Goal: Transaction & Acquisition: Download file/media

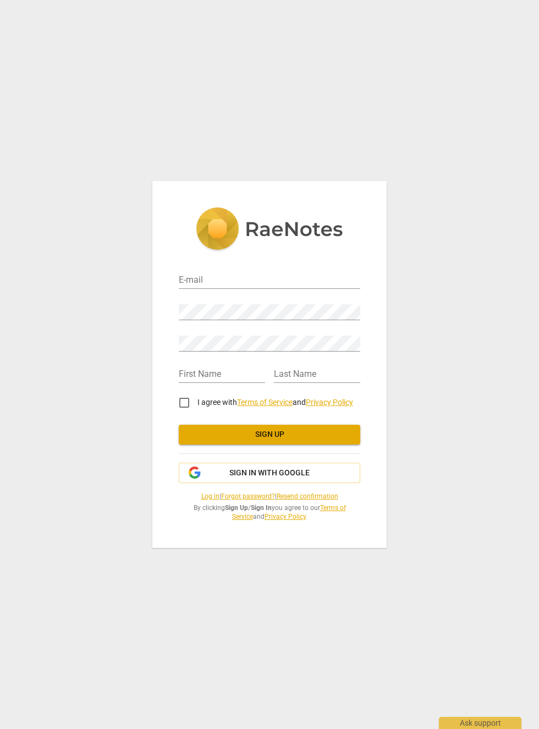
click at [332, 277] on input "email" at bounding box center [270, 281] width 182 height 16
type input "[EMAIL_ADDRESS][DOMAIN_NAME]"
click at [223, 370] on input "text" at bounding box center [222, 375] width 86 height 16
type input "Amr"
click at [331, 374] on input "text" at bounding box center [317, 375] width 86 height 16
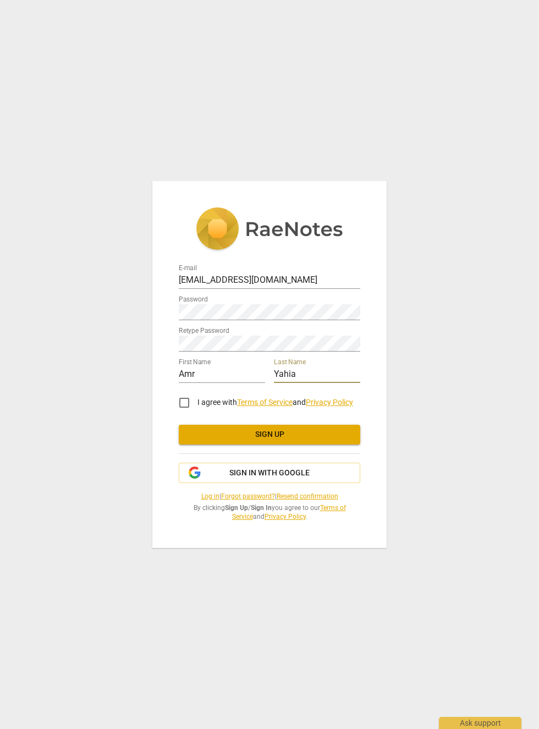
type input "Yahia"
click at [183, 406] on input "I agree with Terms of Service and Privacy Policy" at bounding box center [184, 403] width 26 height 26
checkbox input "true"
click at [327, 439] on span "Sign up" at bounding box center [270, 434] width 164 height 11
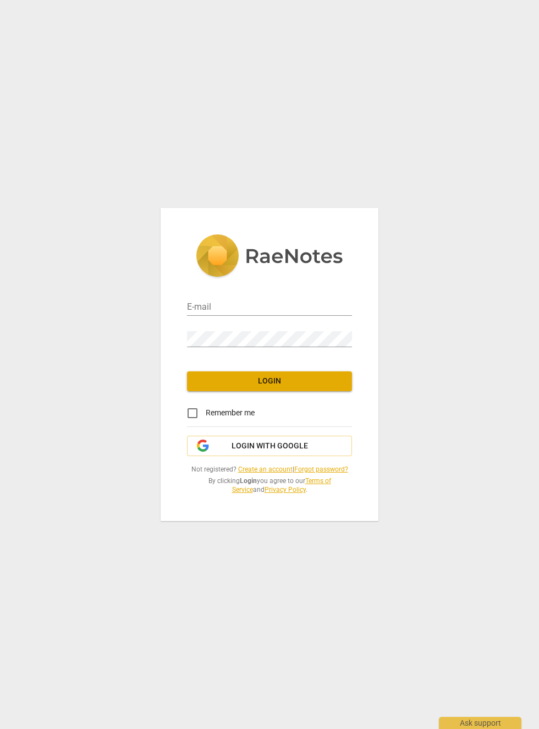
click at [207, 302] on input "email" at bounding box center [269, 308] width 165 height 16
type input "[EMAIL_ADDRESS][DOMAIN_NAME]"
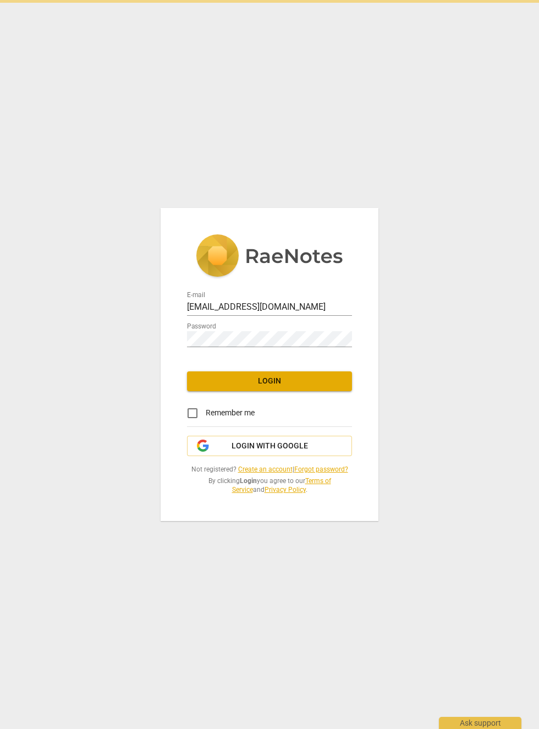
click at [193, 416] on input "Remember me" at bounding box center [192, 413] width 26 height 26
checkbox input "true"
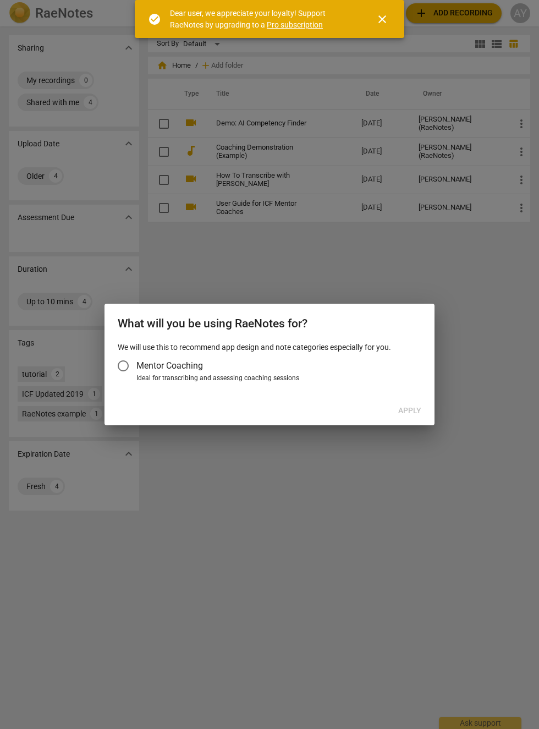
click at [131, 365] on input "Mentor Coaching" at bounding box center [123, 366] width 26 height 26
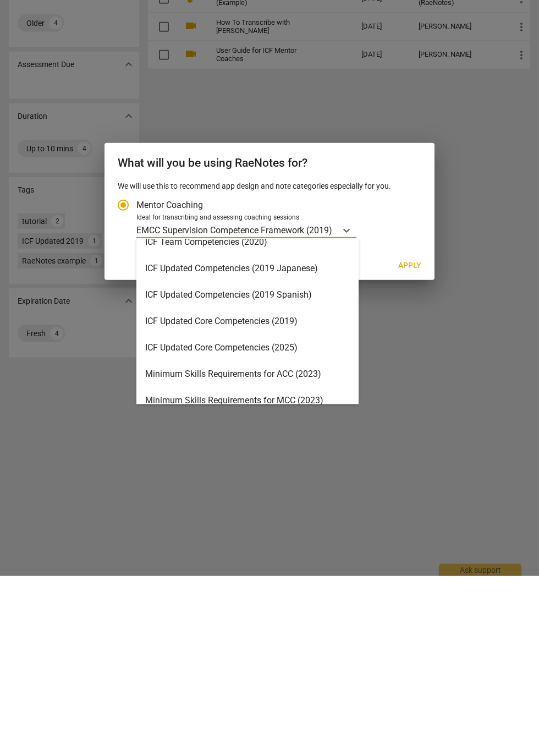
scroll to position [147, 0]
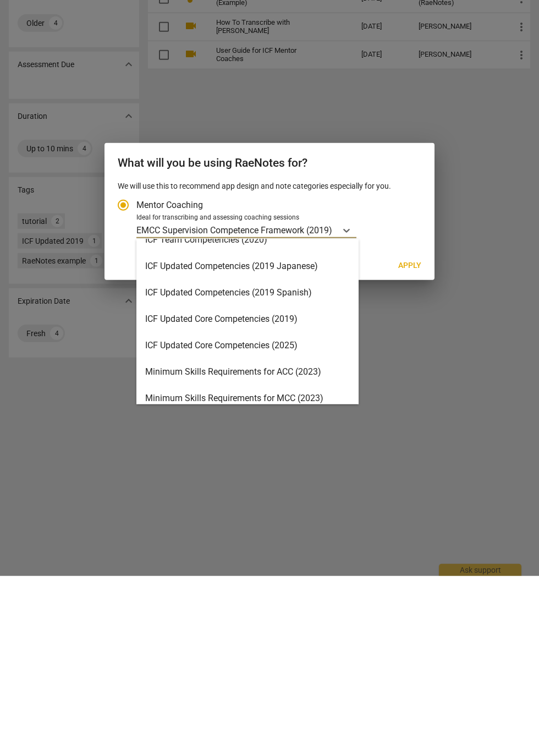
click at [175, 501] on div "ICF Updated Core Competencies (2025)" at bounding box center [247, 498] width 222 height 26
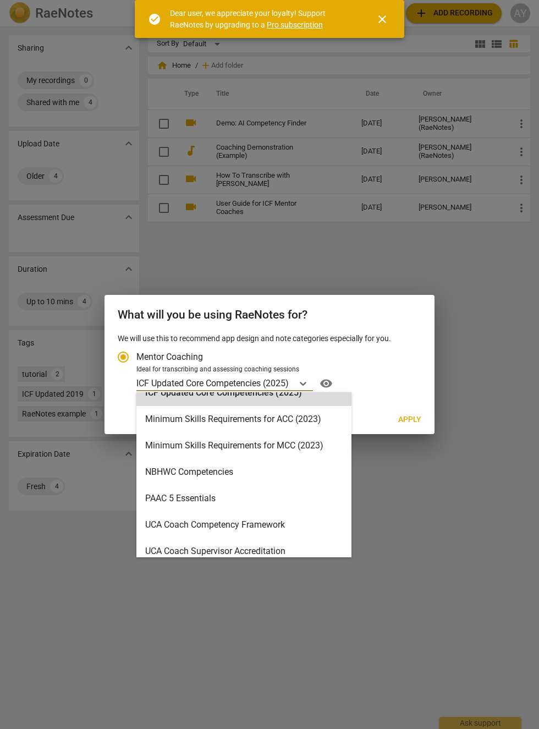
scroll to position [262, 0]
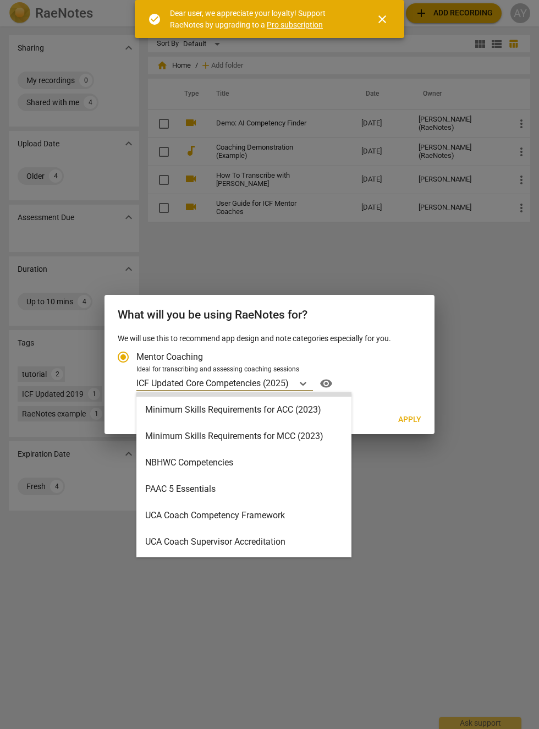
click at [414, 387] on div "16 results available. Use Up and Down to choose options, press Enter to select …" at bounding box center [277, 384] width 282 height 18
click at [0, 0] on input "Ideal for transcribing and assessing coaching sessions 16 results available. Us…" at bounding box center [0, 0] width 0 height 0
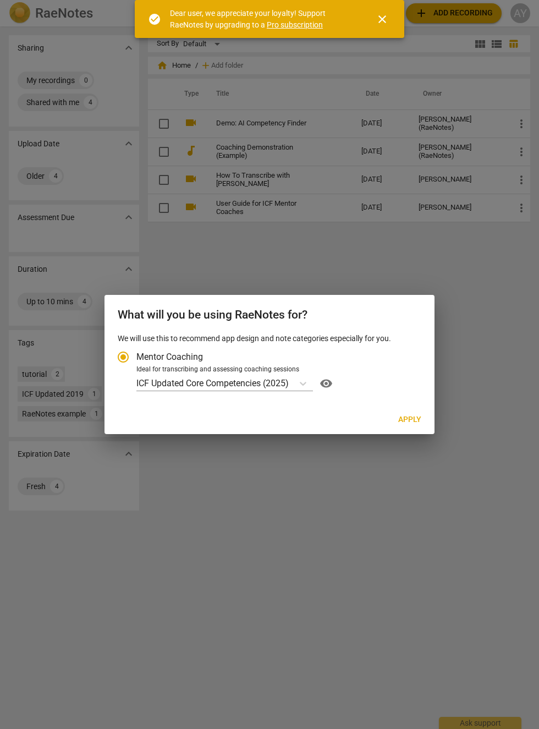
click at [413, 418] on span "Apply" at bounding box center [409, 419] width 23 height 11
radio input "false"
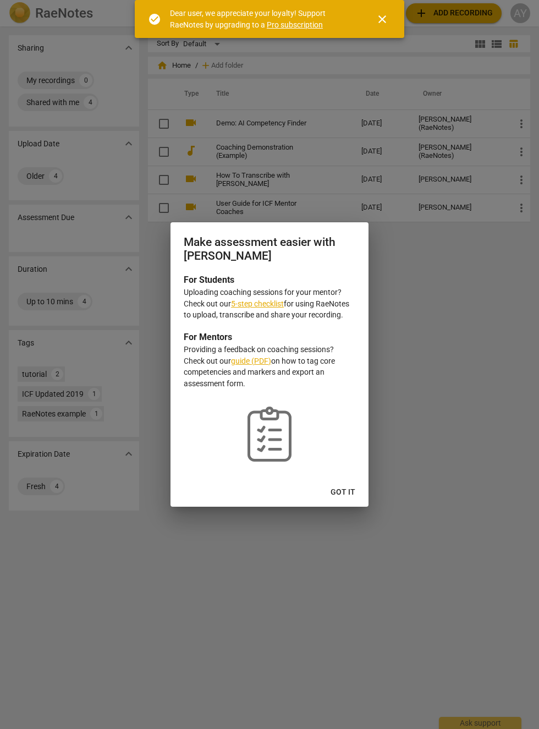
click at [353, 495] on span "Got it" at bounding box center [343, 492] width 25 height 11
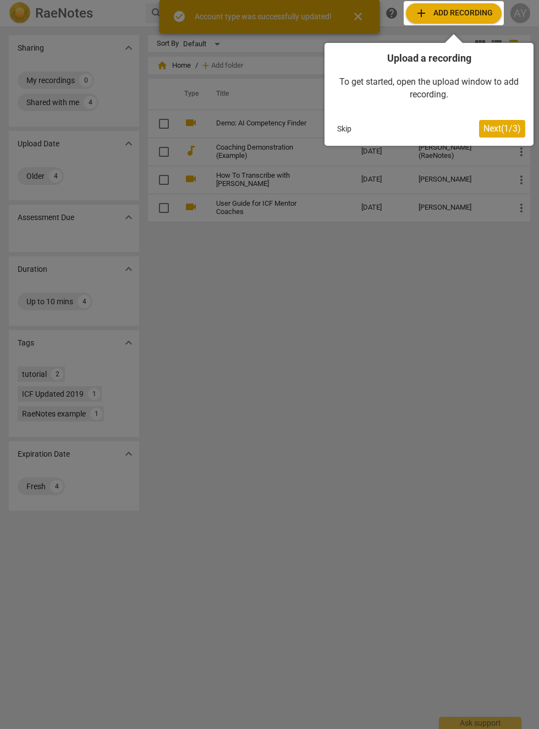
click at [512, 131] on span "Next ( 1 / 3 )" at bounding box center [502, 128] width 37 height 10
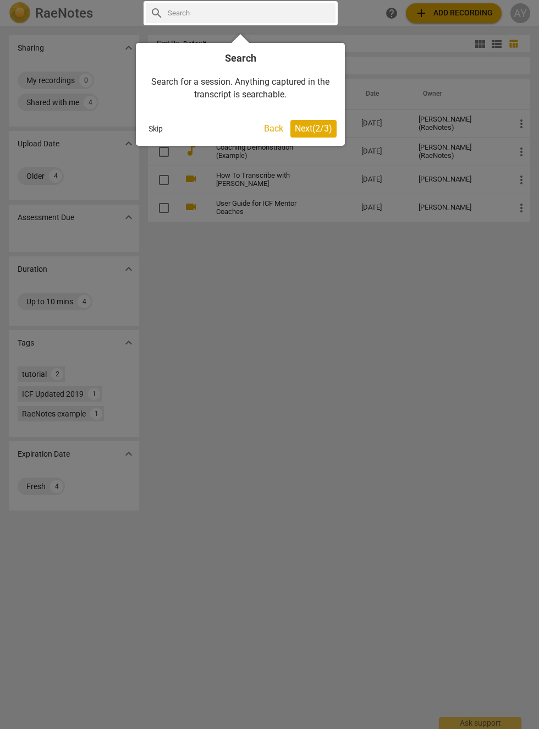
click at [319, 129] on span "Next ( 2 / 3 )" at bounding box center [313, 128] width 37 height 10
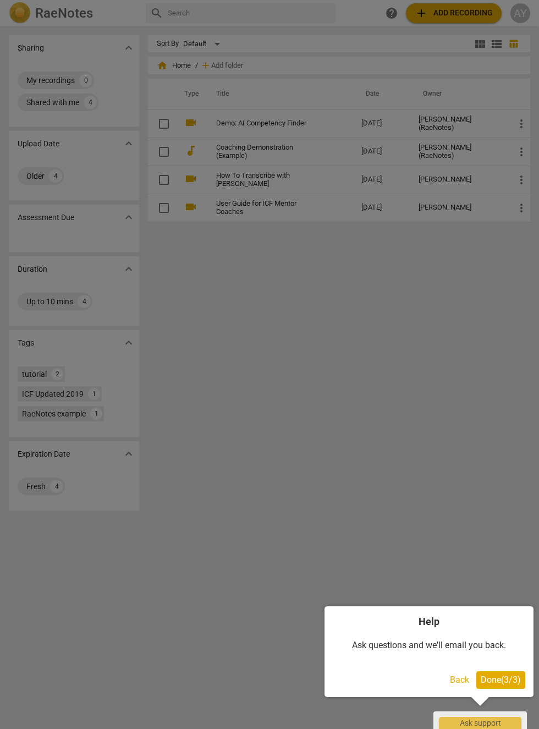
click at [450, 672] on button "Back" at bounding box center [460, 680] width 28 height 18
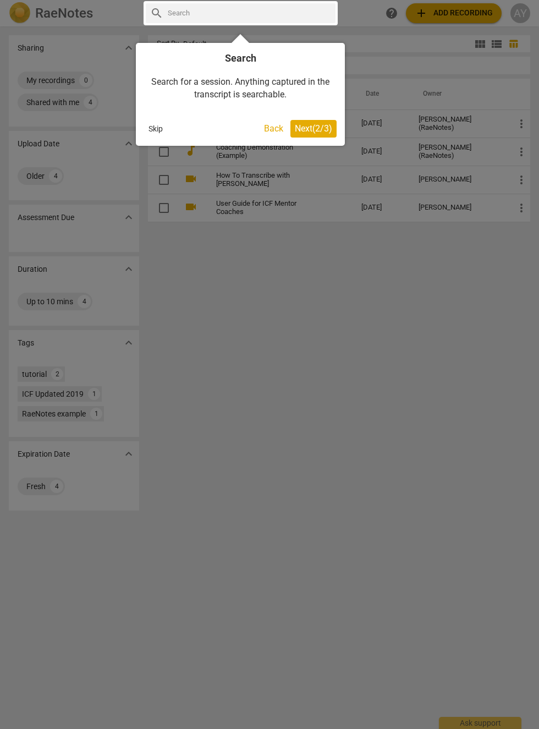
click at [318, 126] on span "Next ( 2 / 3 )" at bounding box center [313, 128] width 37 height 10
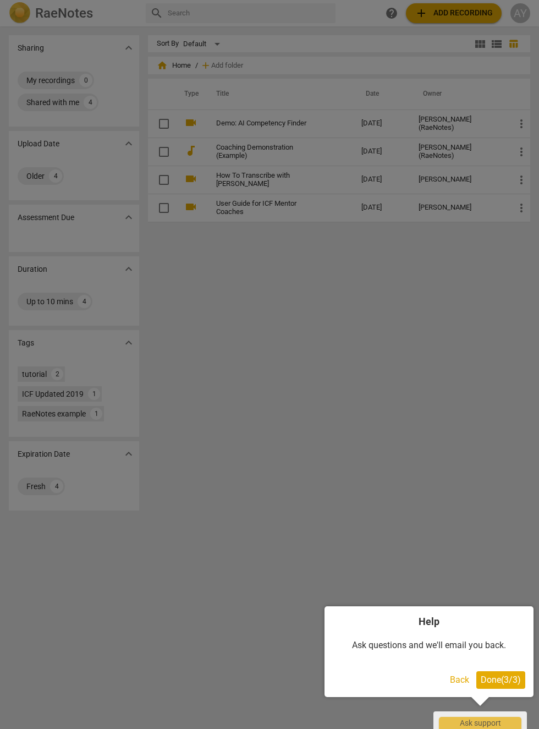
click at [517, 674] on button "Done ( 3 / 3 )" at bounding box center [501, 680] width 49 height 18
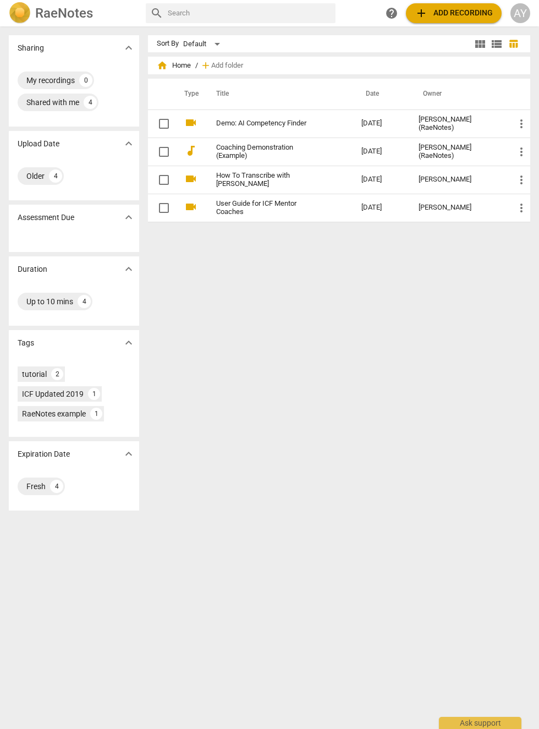
click at [476, 18] on span "add Add recording" at bounding box center [454, 13] width 78 height 13
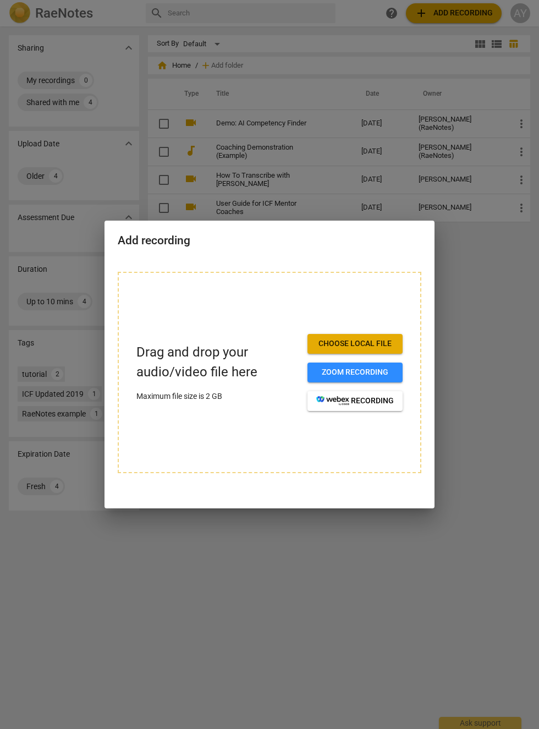
click at [388, 341] on span "Choose local file" at bounding box center [355, 343] width 78 height 11
click at [379, 341] on span "Choose local file" at bounding box center [355, 343] width 78 height 11
click at [371, 342] on span "Choose local file" at bounding box center [355, 343] width 78 height 11
click at [482, 451] on div at bounding box center [269, 364] width 539 height 729
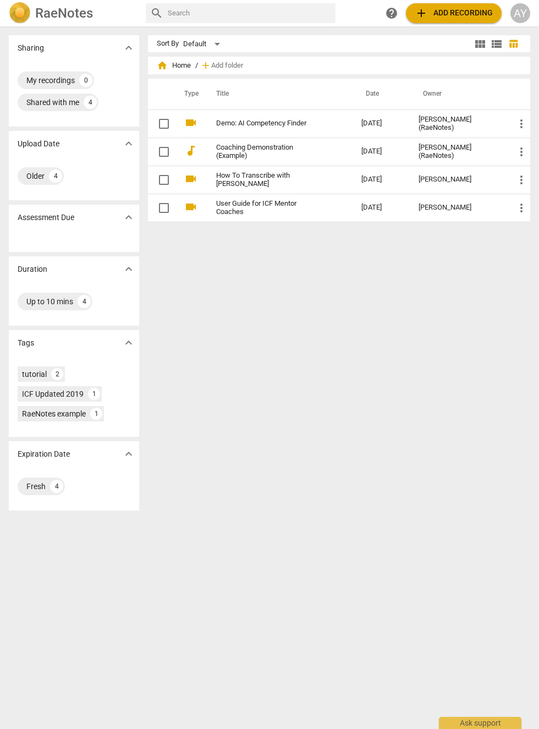
click at [452, 444] on div "Sort By Default view_module view_list table_chart home Home / add Add folder Ty…" at bounding box center [343, 377] width 391 height 685
click at [447, 433] on div "Sort By Default view_module view_list table_chart home Home / add Add folder Ty…" at bounding box center [343, 377] width 391 height 685
click at [482, 13] on span "add Add recording" at bounding box center [454, 13] width 78 height 13
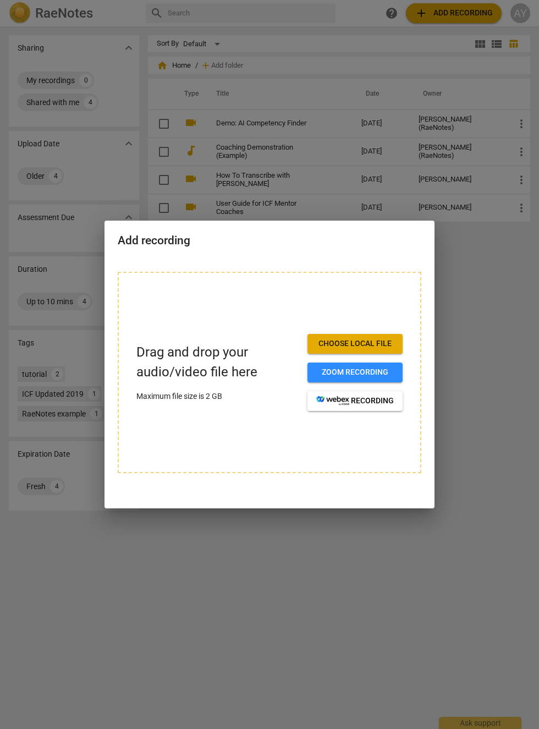
click at [383, 344] on span "Choose local file" at bounding box center [355, 343] width 78 height 11
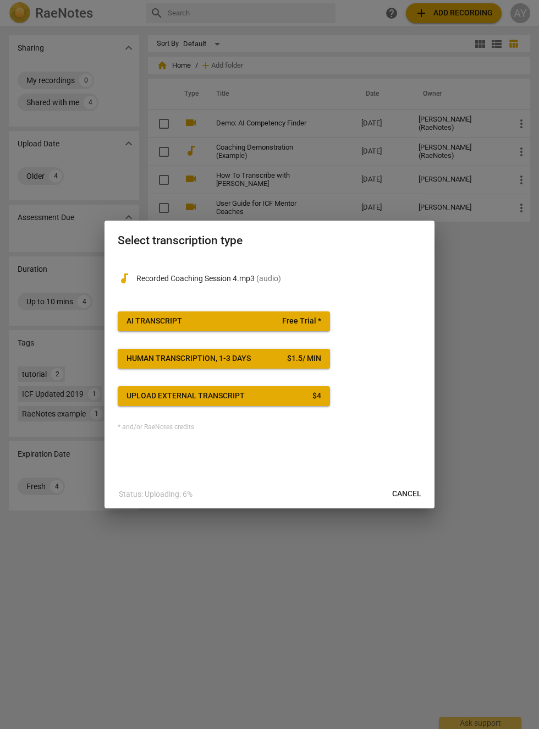
click at [148, 320] on div "AI Transcript" at bounding box center [155, 321] width 56 height 11
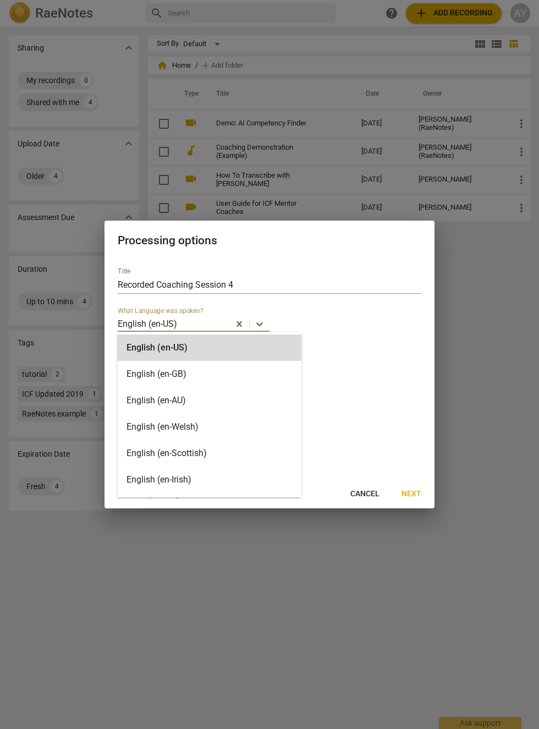
click at [331, 357] on div "Number of speakers 2" at bounding box center [270, 354] width 304 height 26
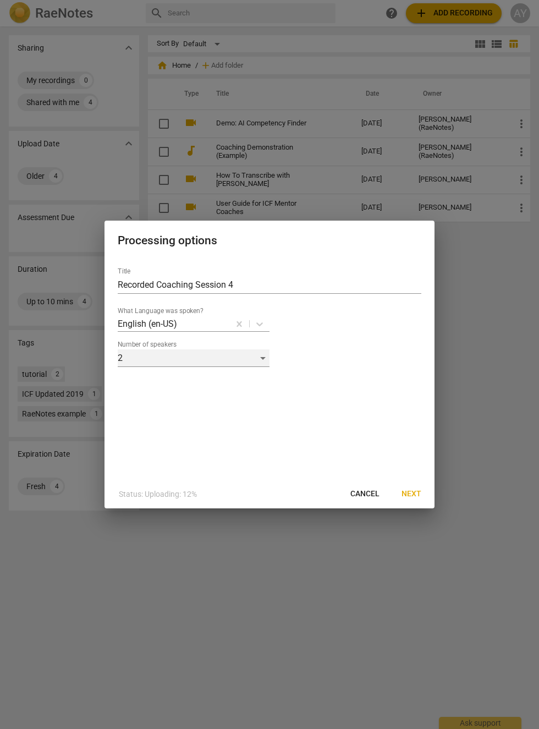
click at [266, 362] on div "2" at bounding box center [194, 358] width 152 height 18
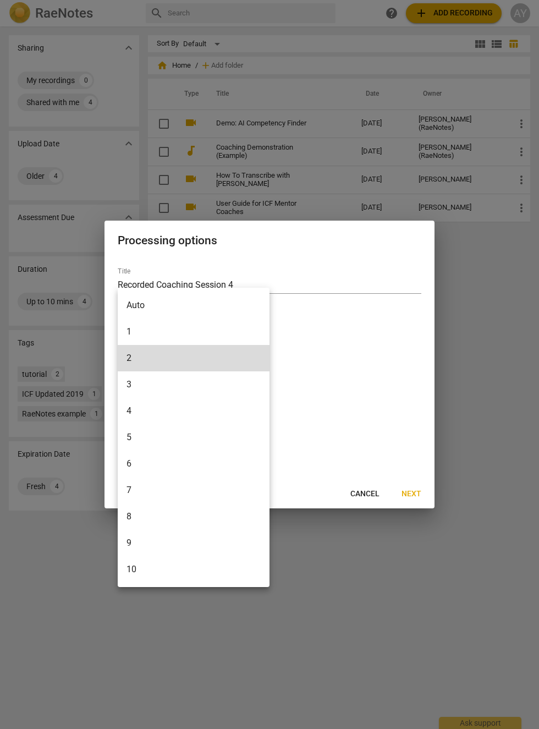
click at [346, 362] on div at bounding box center [269, 364] width 539 height 729
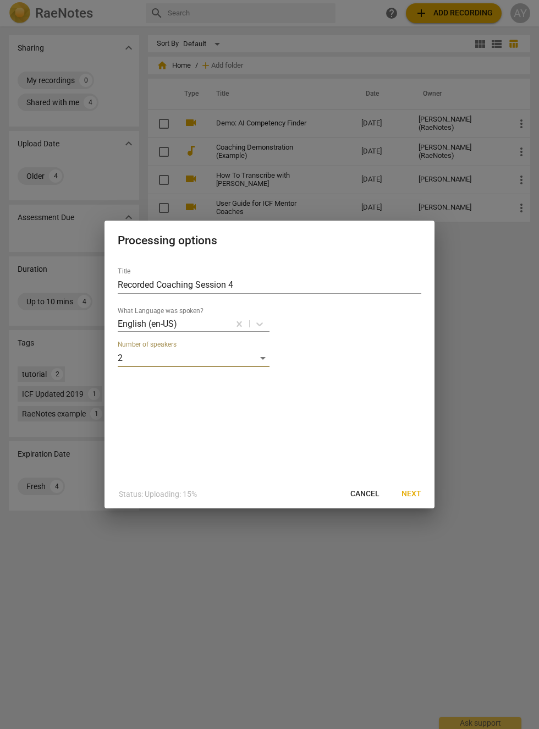
click at [415, 488] on button "Next" at bounding box center [411, 494] width 37 height 20
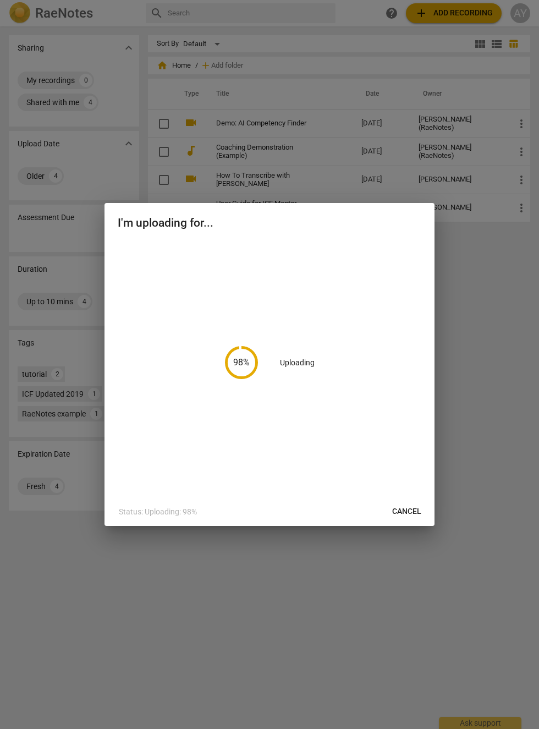
click at [352, 332] on div "98 % Uploading" at bounding box center [270, 362] width 304 height 243
click at [349, 331] on div "100 % Uploading" at bounding box center [270, 362] width 304 height 243
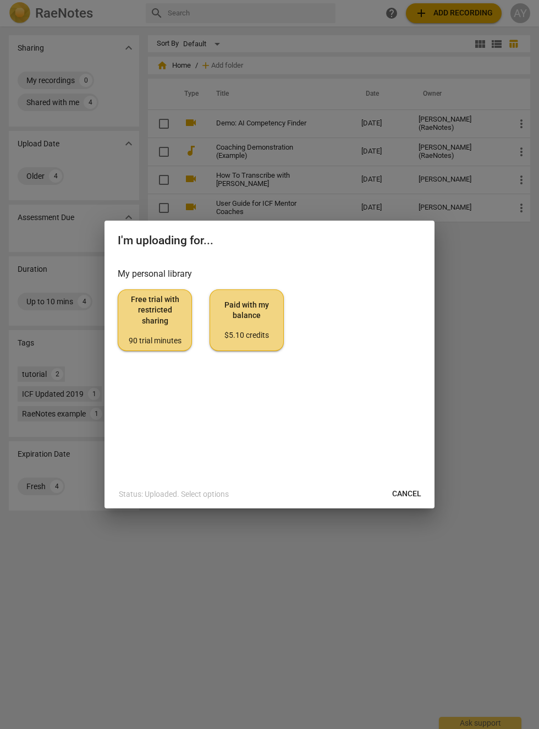
click at [147, 329] on span "Free trial with restricted sharing 90 trial minutes" at bounding box center [155, 320] width 56 height 52
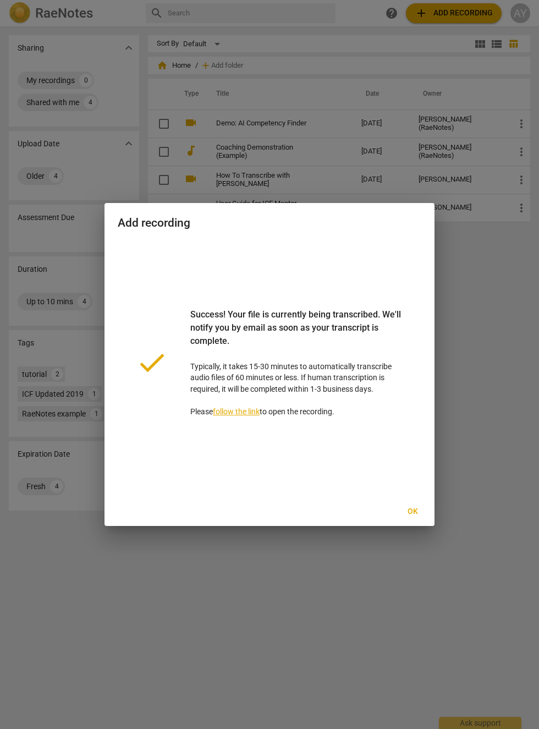
click at [418, 508] on span "Ok" at bounding box center [413, 511] width 18 height 11
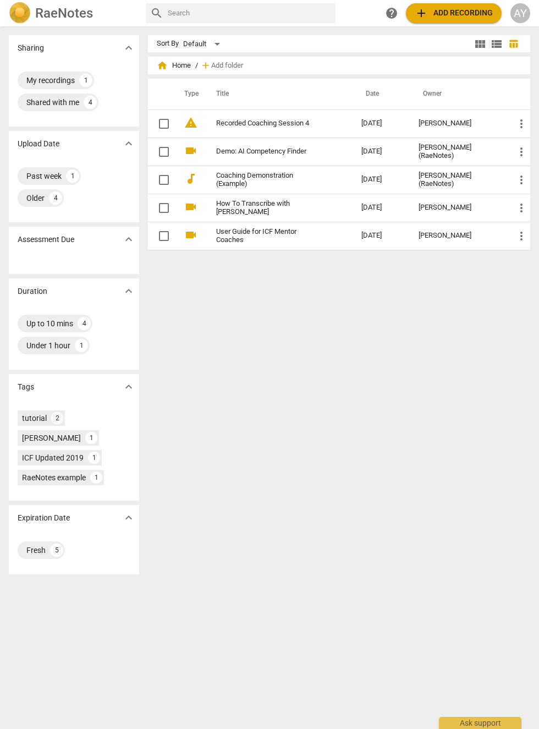
click at [494, 45] on span "view_list" at bounding box center [496, 43] width 13 height 13
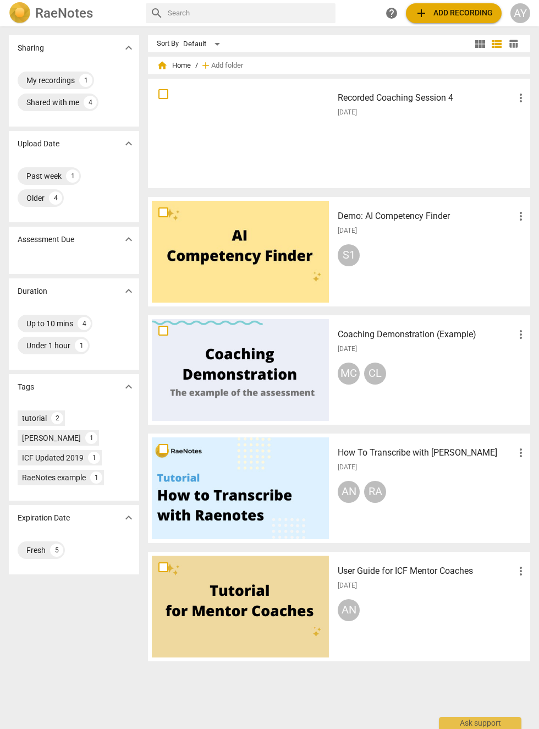
click at [532, 101] on div "Recorded Coaching Session 4 more_vert 2025-09-19" at bounding box center [432, 134] width 207 height 102
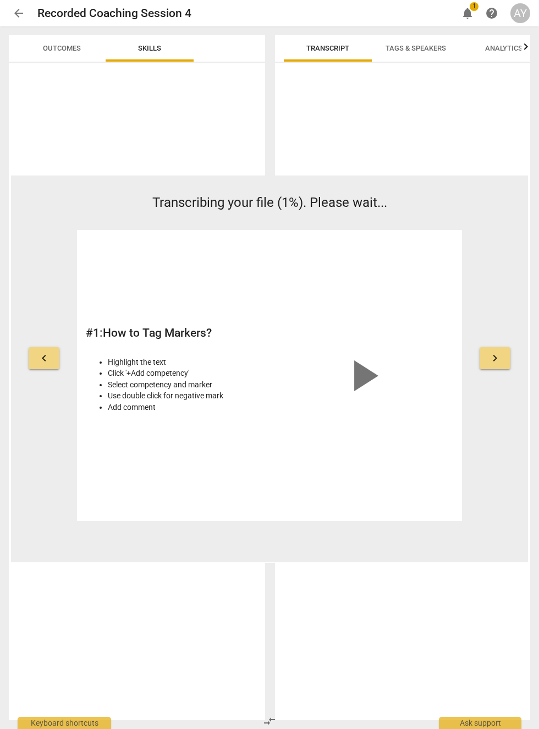
click at [443, 51] on span "Tags & Speakers" at bounding box center [416, 48] width 61 height 8
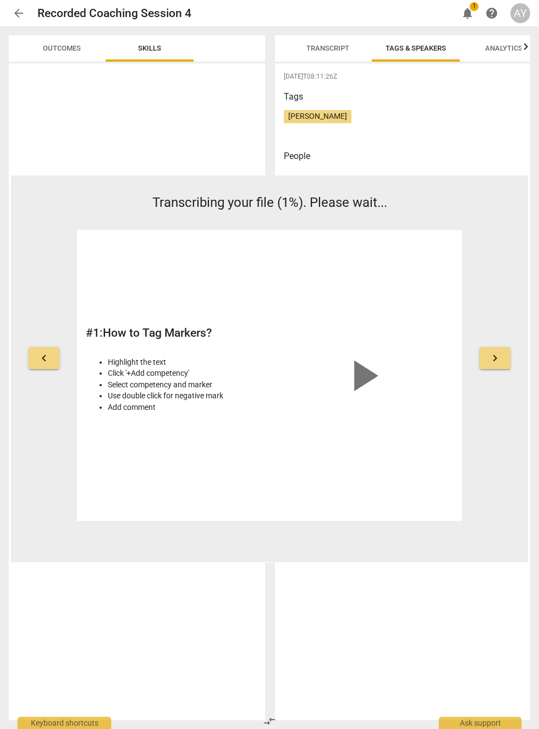
click at [323, 112] on span "Amr Yahia" at bounding box center [318, 116] width 68 height 9
click at [318, 119] on span "Amr Yahia" at bounding box center [318, 116] width 68 height 9
click at [342, 56] on button "Transcript" at bounding box center [328, 48] width 88 height 26
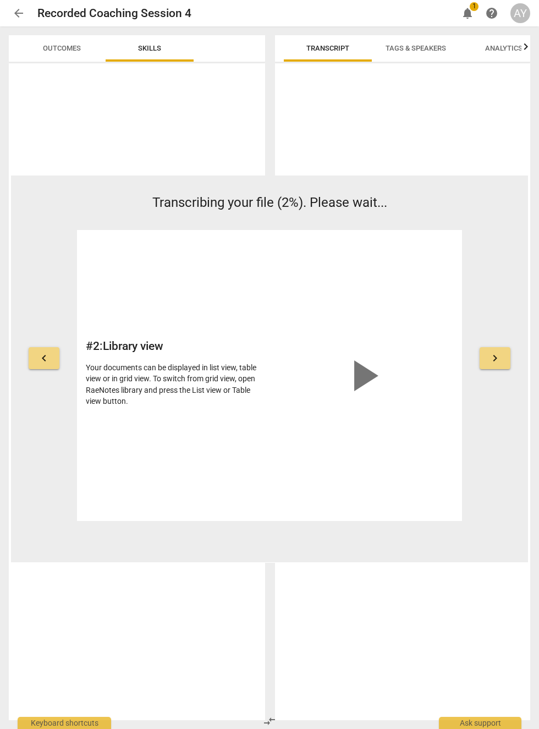
click at [447, 38] on button "Tags & Speakers" at bounding box center [416, 48] width 88 height 26
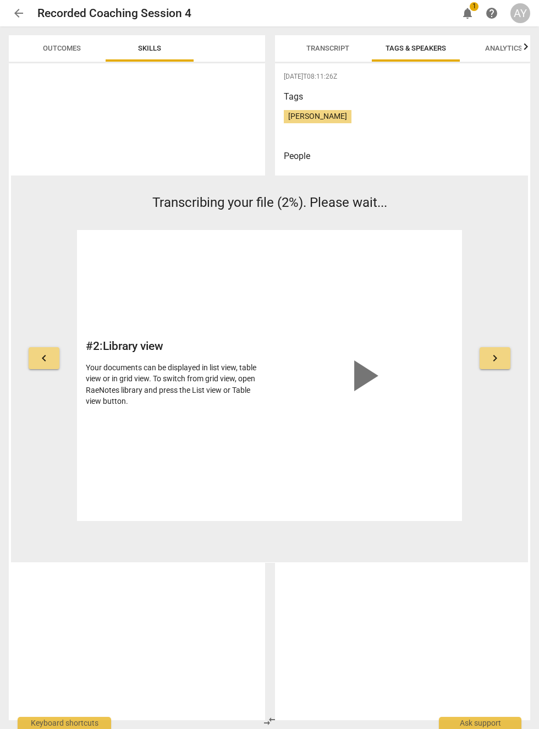
click at [373, 44] on span "Tags & Speakers" at bounding box center [416, 48] width 87 height 15
click at [351, 53] on span "Transcript" at bounding box center [327, 48] width 69 height 15
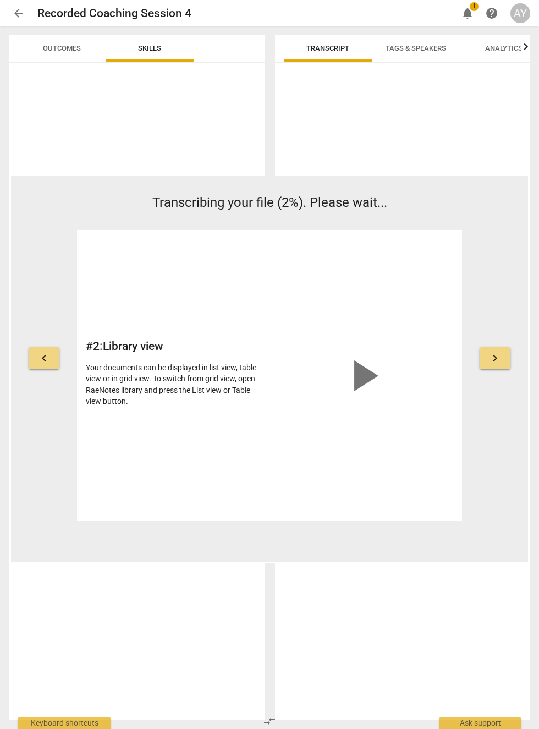
click at [413, 45] on span "Tags & Speakers" at bounding box center [416, 48] width 61 height 8
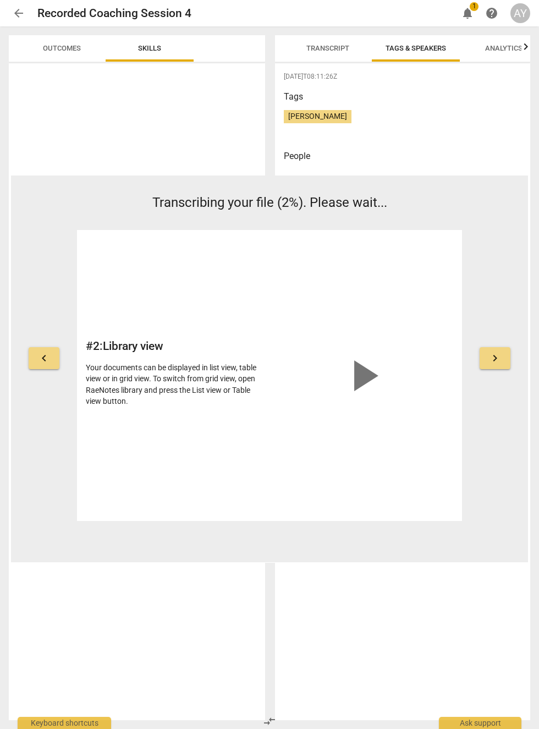
click at [469, 16] on span "notifications" at bounding box center [467, 13] width 13 height 13
click at [491, 128] on div "Amr Yahia" at bounding box center [403, 121] width 238 height 22
click at [510, 46] on span "Analytics" at bounding box center [503, 48] width 37 height 8
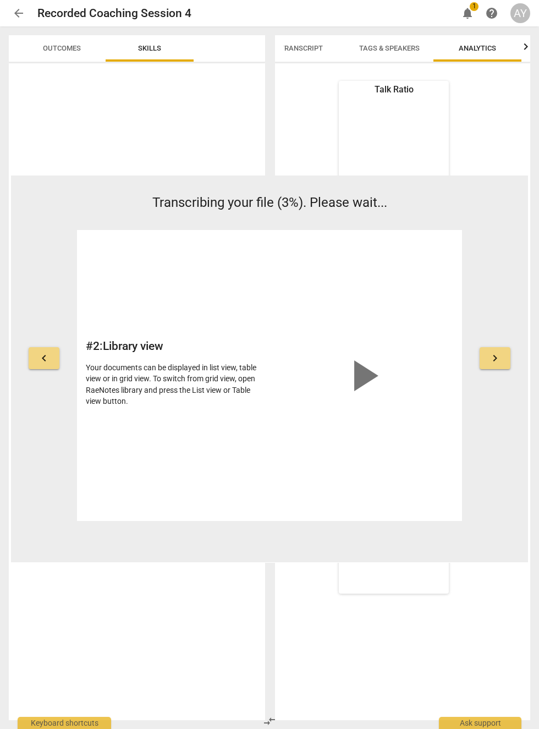
scroll to position [0, 26]
click at [528, 17] on div "AY" at bounding box center [521, 13] width 20 height 20
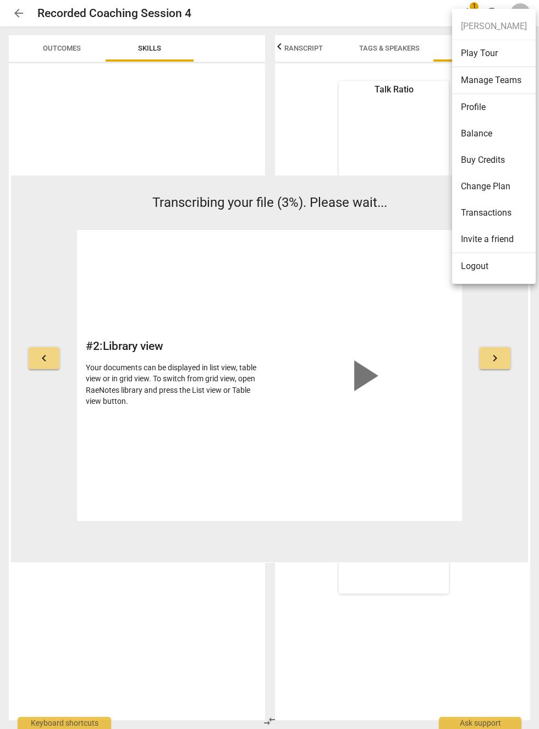
click at [405, 39] on div at bounding box center [269, 364] width 539 height 729
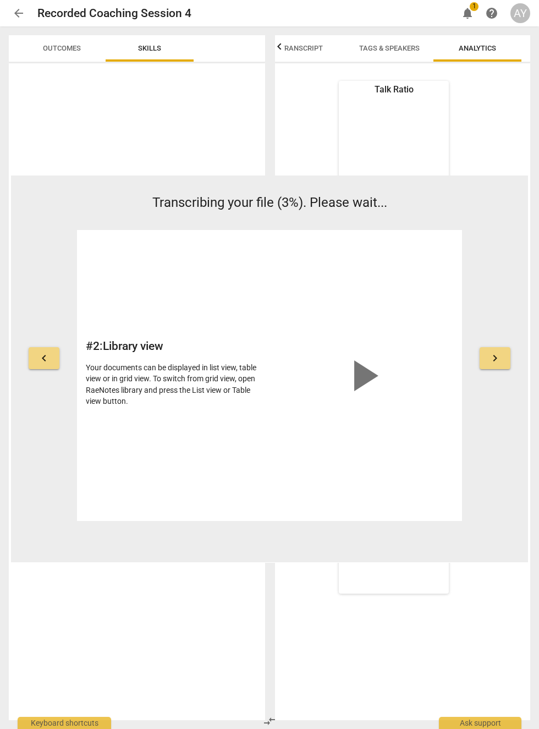
click at [11, 16] on span "arrow_back" at bounding box center [19, 13] width 20 height 13
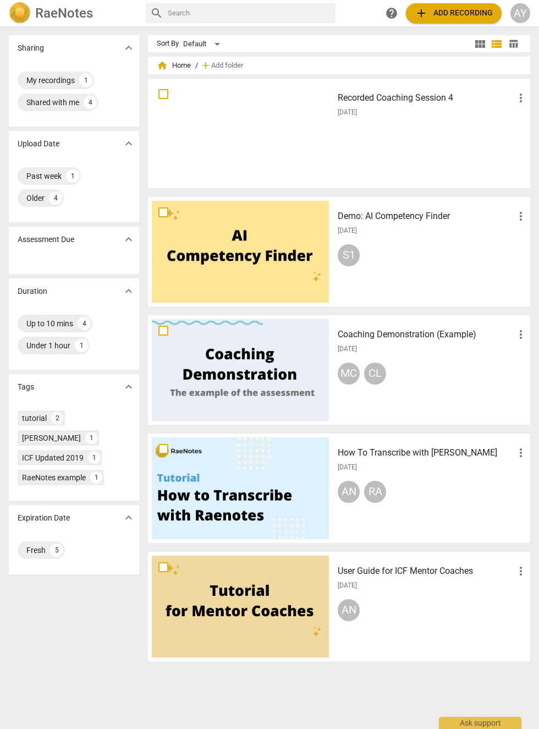
click at [40, 619] on div "Sharing expand_more My recordings 1 Shared with me 4 Upload Date expand_more Pa…" at bounding box center [269, 379] width 539 height 702
click at [527, 12] on div "AY" at bounding box center [521, 13] width 20 height 20
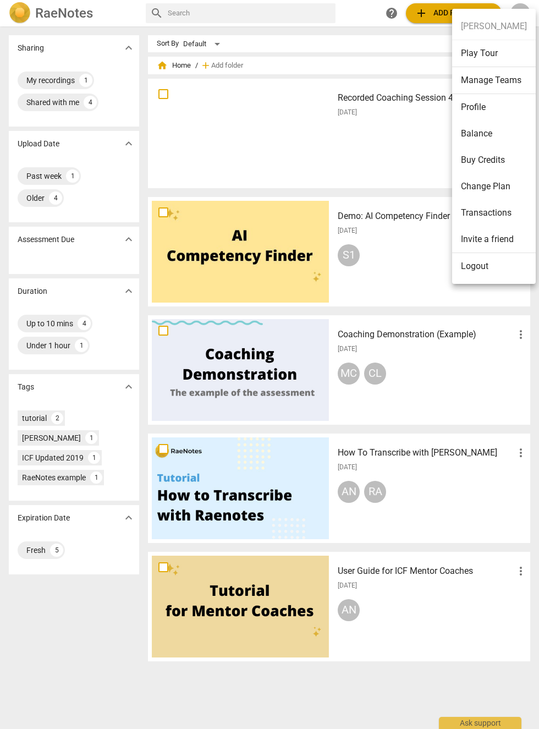
click at [529, 14] on ul "Amr Yahia Play Tour Manage Teams Profile Balance Buy Credits Change Plan Transa…" at bounding box center [494, 146] width 84 height 275
click at [538, 9] on div at bounding box center [269, 364] width 539 height 729
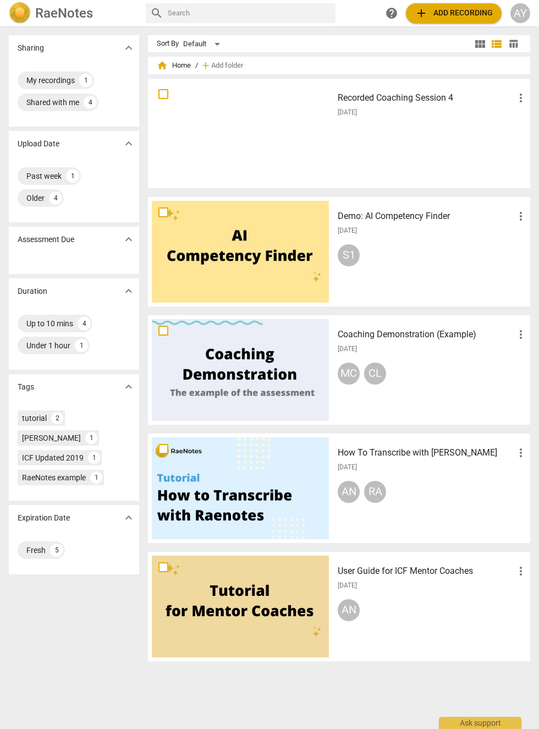
click at [521, 98] on span "more_vert" at bounding box center [521, 97] width 13 height 13
click at [157, 95] on div at bounding box center [269, 364] width 539 height 729
click at [157, 97] on input "checkbox" at bounding box center [163, 94] width 23 height 13
checkbox input "false"
click at [162, 97] on input "checkbox" at bounding box center [163, 94] width 23 height 13
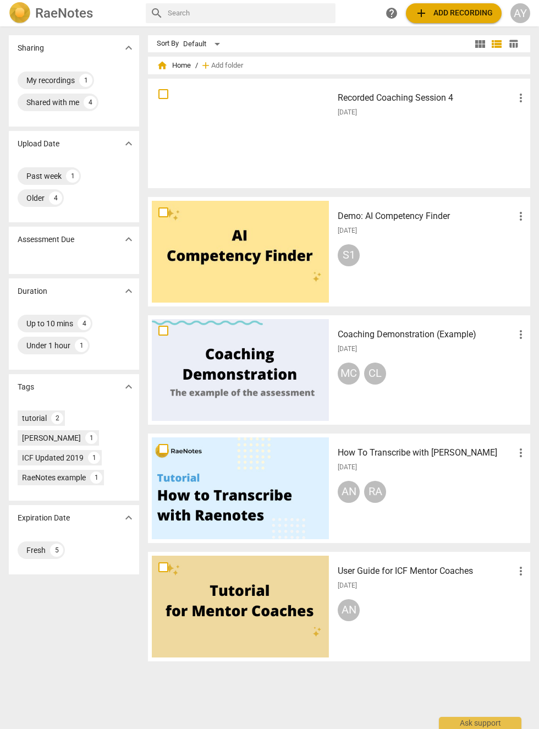
click at [465, 155] on div "Recorded Coaching Session 4 more_vert 2025-09-19" at bounding box center [432, 134] width 207 height 102
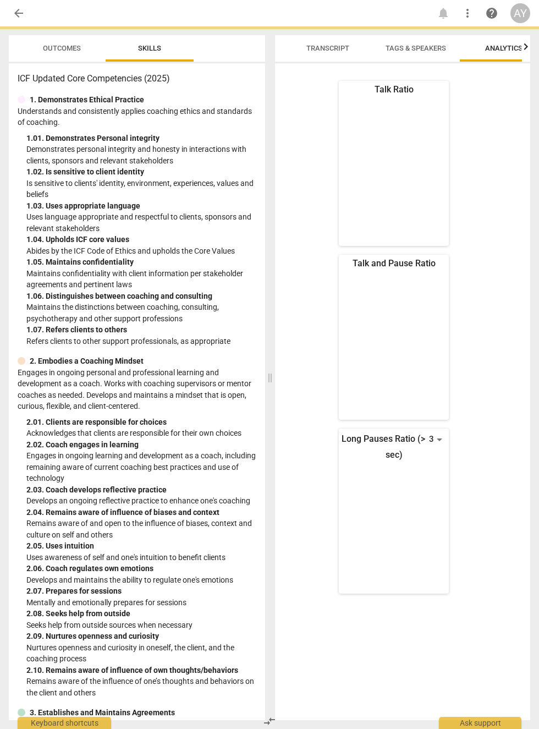
scroll to position [0, 26]
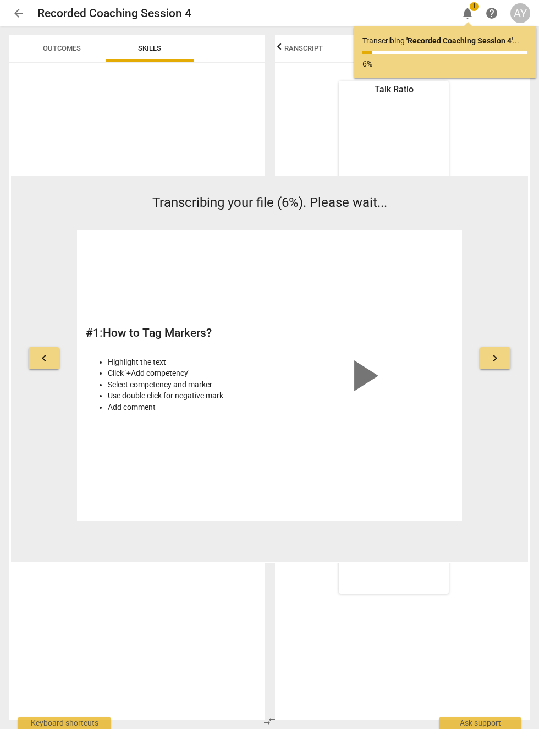
click at [21, 14] on span "arrow_back" at bounding box center [18, 13] width 13 height 13
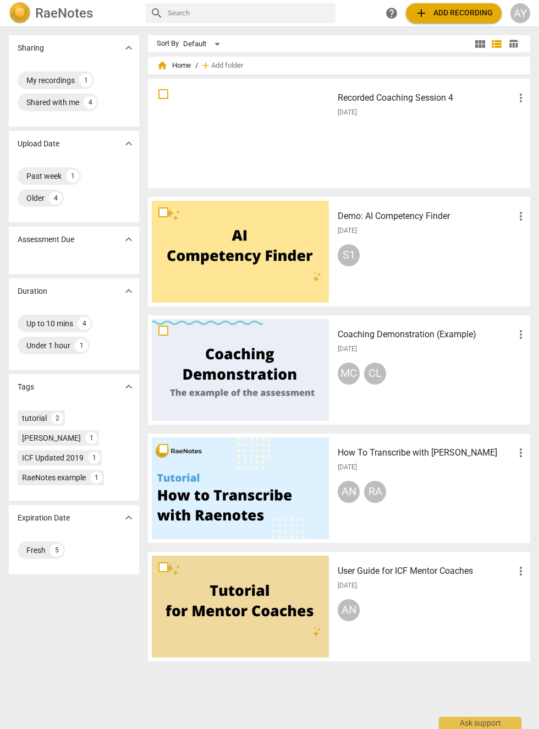
click at [445, 112] on div "2025-09-19" at bounding box center [433, 112] width 190 height 9
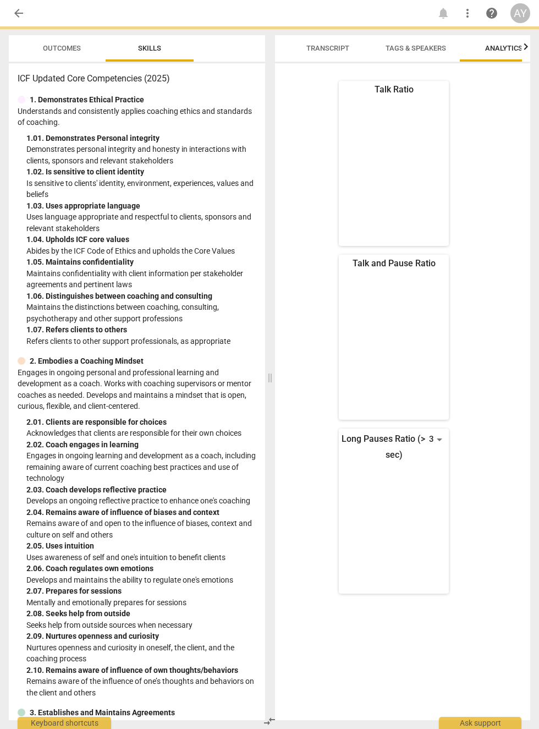
scroll to position [0, 26]
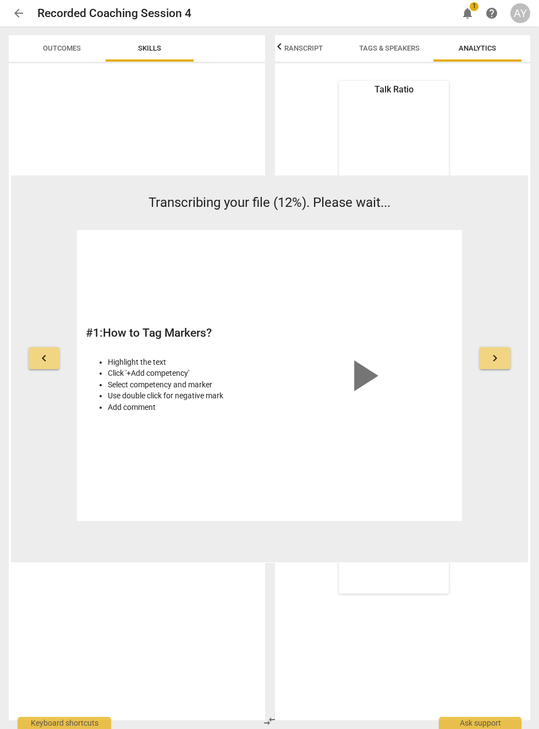
click at [13, 18] on span "arrow_back" at bounding box center [18, 13] width 13 height 13
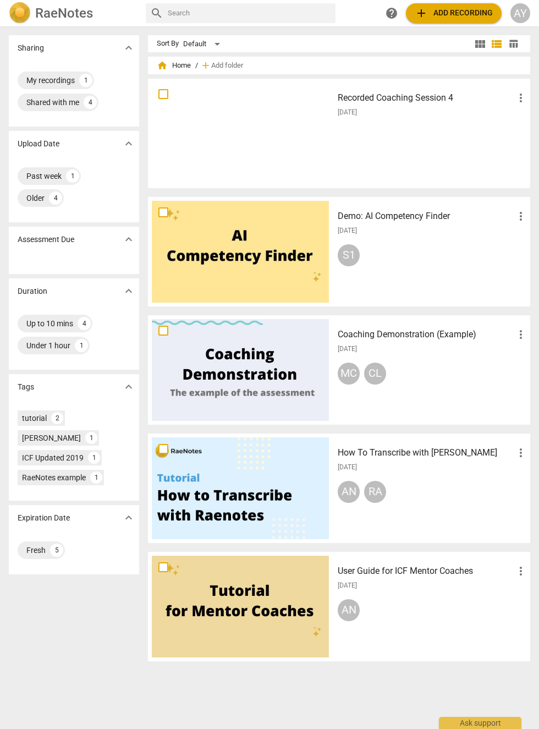
click at [460, 128] on div "Recorded Coaching Session 4 more_vert 2025-09-19" at bounding box center [432, 134] width 207 height 102
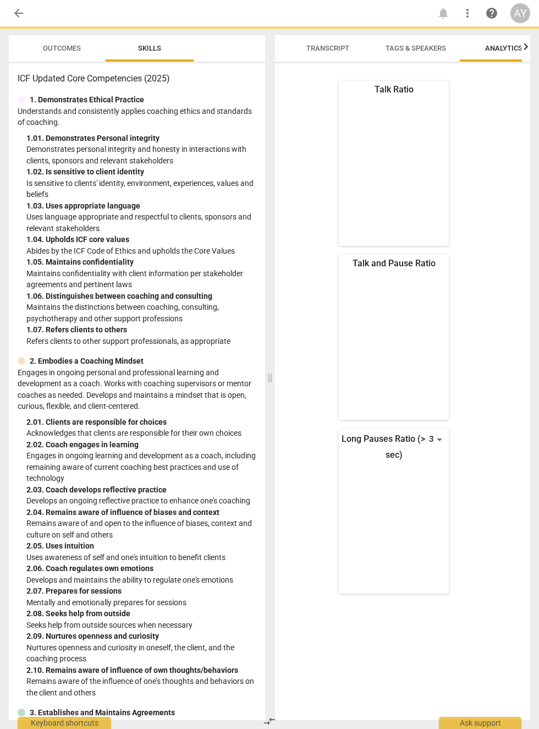
scroll to position [0, 26]
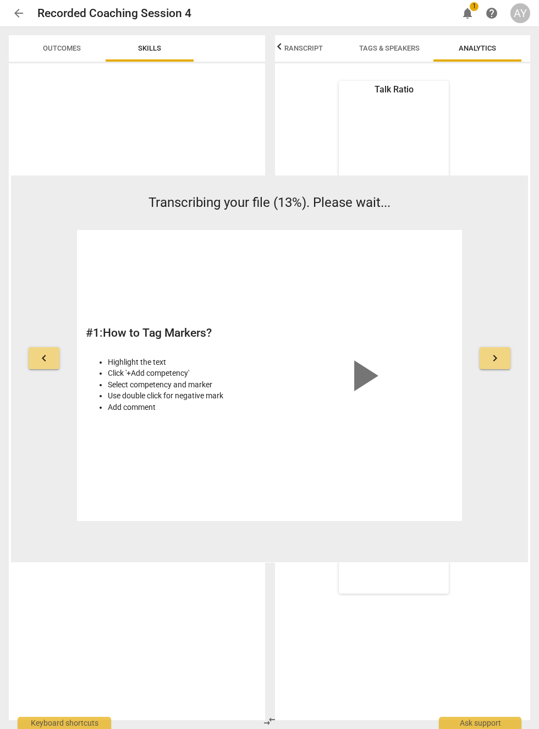
click at [23, 23] on link "arrow_back" at bounding box center [19, 13] width 20 height 20
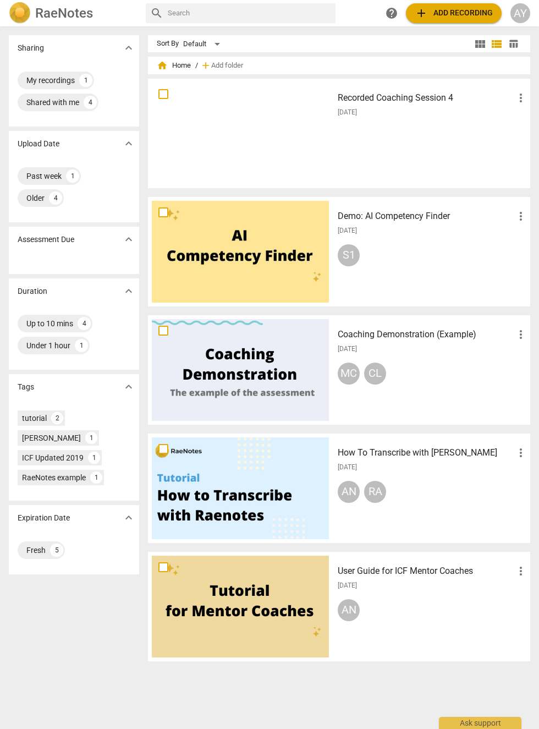
click at [521, 99] on span "more_vert" at bounding box center [521, 97] width 13 height 13
click at [206, 172] on div at bounding box center [269, 364] width 539 height 729
click at [190, 148] on div at bounding box center [240, 134] width 177 height 102
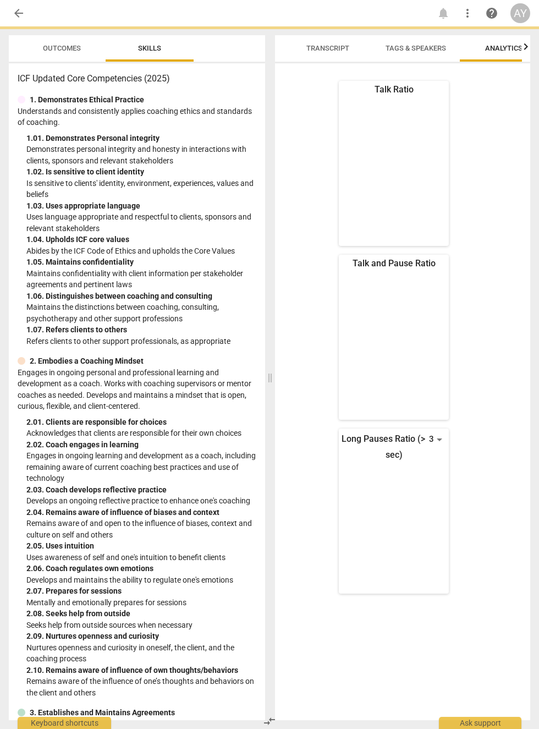
scroll to position [0, 26]
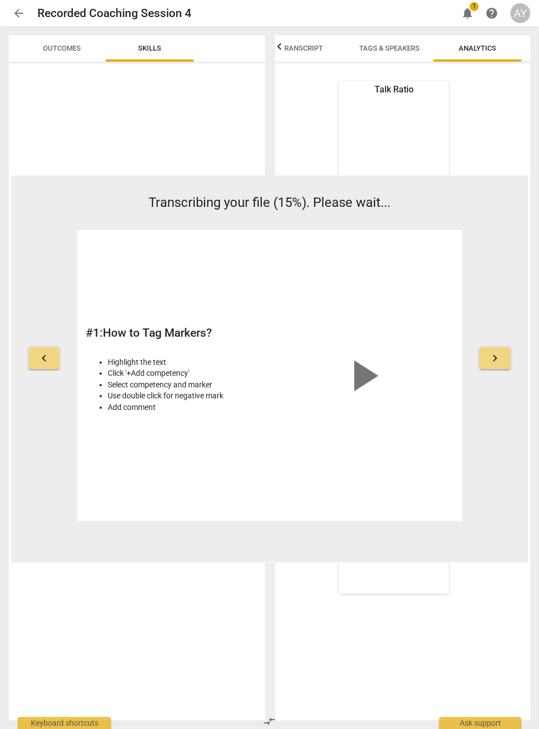
click at [303, 56] on button "Transcript" at bounding box center [302, 48] width 88 height 26
click at [430, 52] on span "Tags & Speakers" at bounding box center [416, 48] width 61 height 8
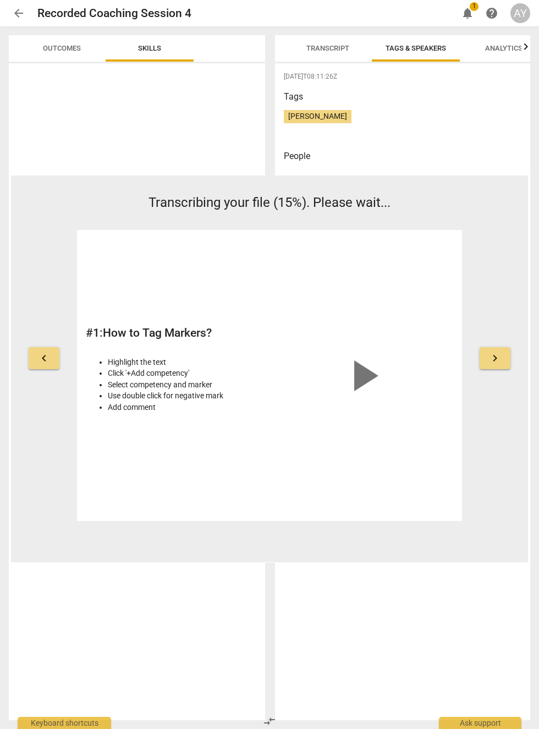
click at [509, 52] on span "Analytics" at bounding box center [504, 48] width 64 height 15
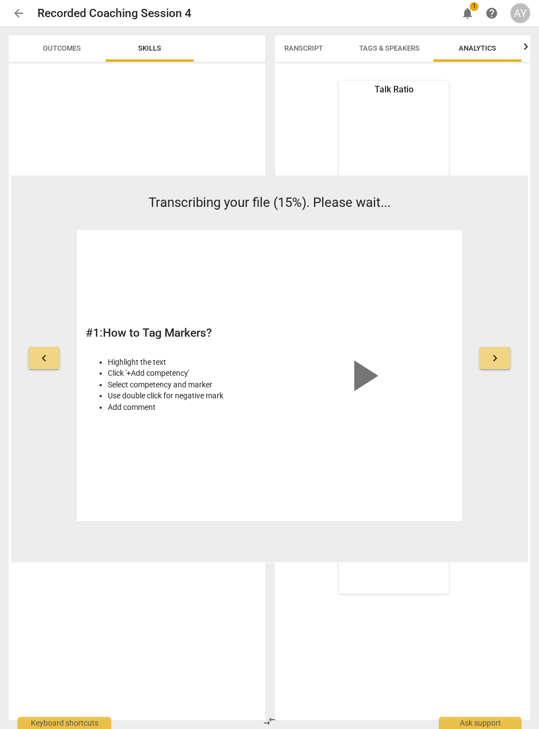
scroll to position [0, 26]
click at [13, 8] on span "arrow_back" at bounding box center [18, 13] width 13 height 13
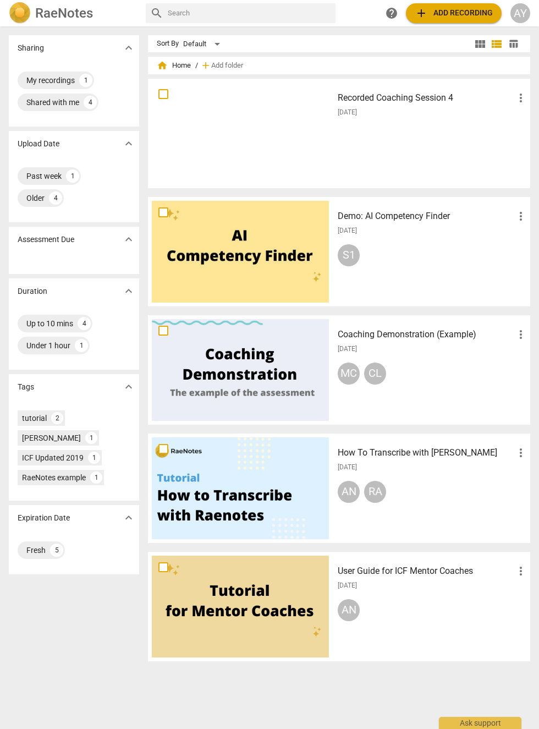
click at [521, 101] on span "more_vert" at bounding box center [521, 97] width 13 height 13
click at [435, 167] on div at bounding box center [269, 364] width 539 height 729
click at [437, 148] on div "Recorded Coaching Session 4 more_vert 2025-09-19" at bounding box center [432, 134] width 207 height 102
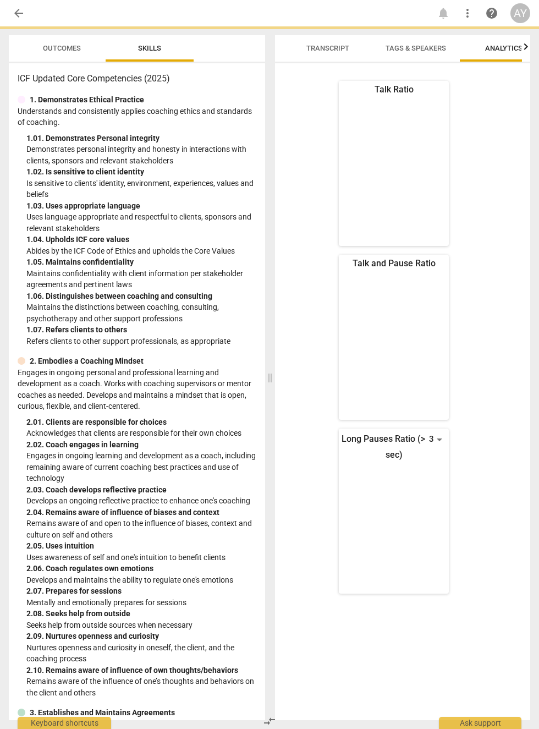
scroll to position [0, 26]
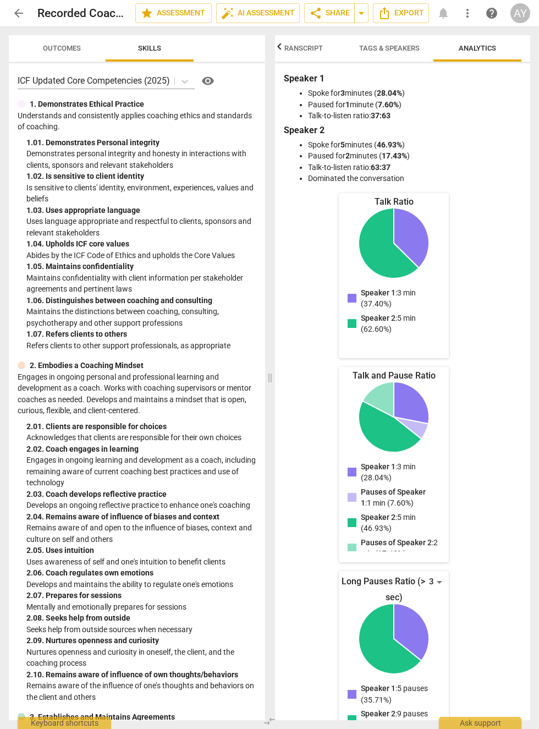
click at [447, 14] on div "arrow_back Recorded Coaching Session 4 edit star Assessment auto_fix_high AI As…" at bounding box center [270, 13] width 522 height 20
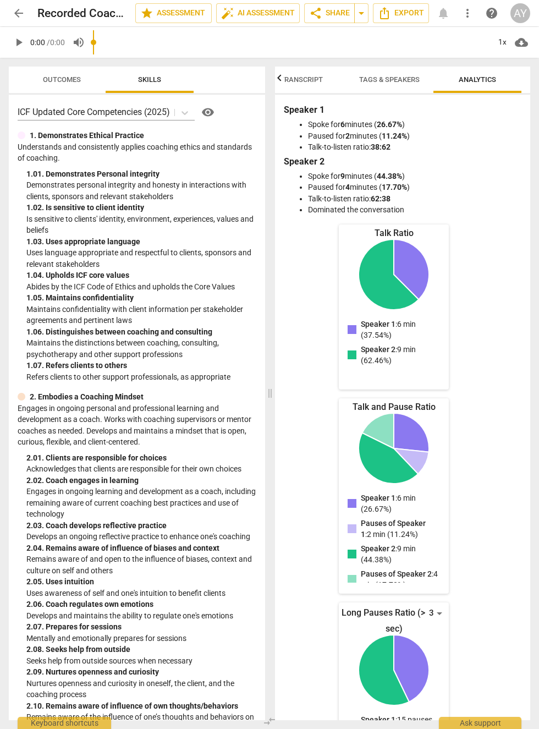
click at [459, 13] on span "more_vert" at bounding box center [468, 13] width 20 height 13
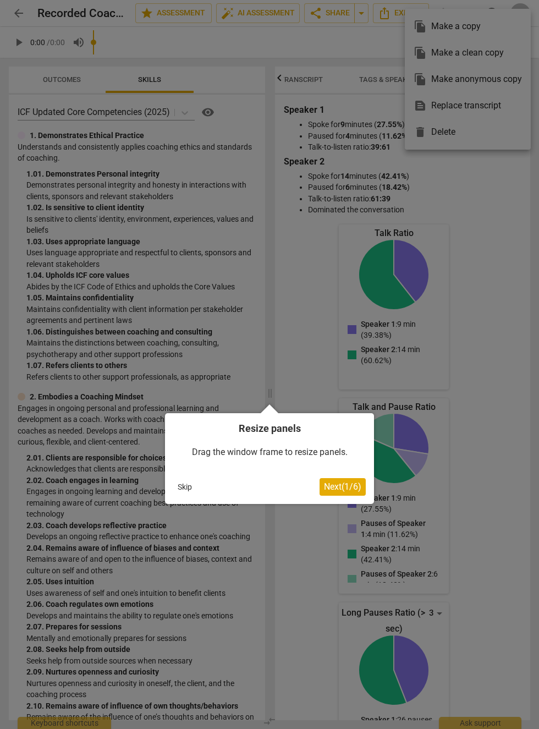
scroll to position [0, 0]
click at [188, 487] on button "Skip" at bounding box center [184, 487] width 23 height 17
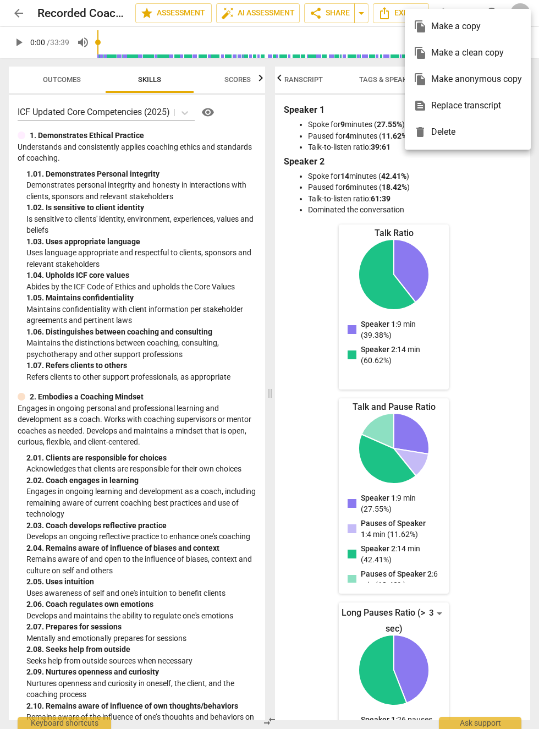
click at [360, 202] on div at bounding box center [269, 364] width 539 height 729
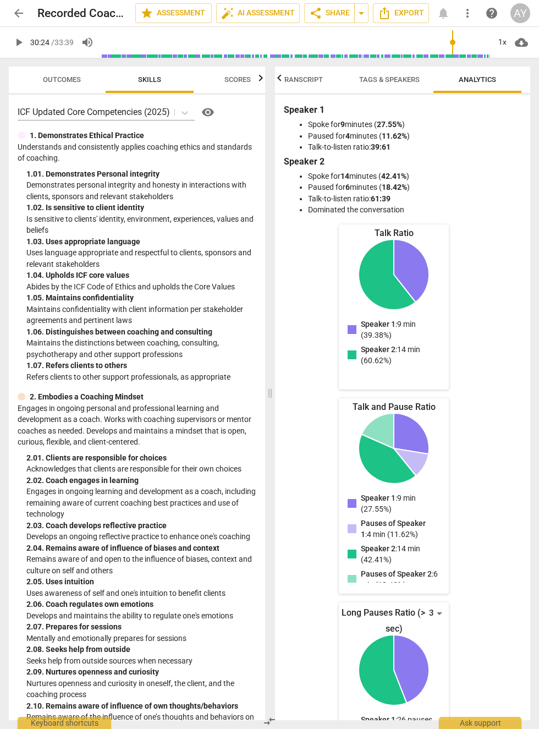
click at [445, 17] on div "arrow_back Recorded Coaching Session 4 edit star Assessment auto_fix_high AI As…" at bounding box center [270, 13] width 522 height 20
click at [446, 14] on div "arrow_back Recorded Coaching Session 4 edit star Assessment auto_fix_high AI As…" at bounding box center [270, 13] width 522 height 20
click at [442, 17] on div "arrow_back Recorded Coaching Session 4 edit star Assessment auto_fix_high AI As…" at bounding box center [270, 13] width 522 height 20
click at [474, 15] on span "more_vert" at bounding box center [467, 13] width 13 height 13
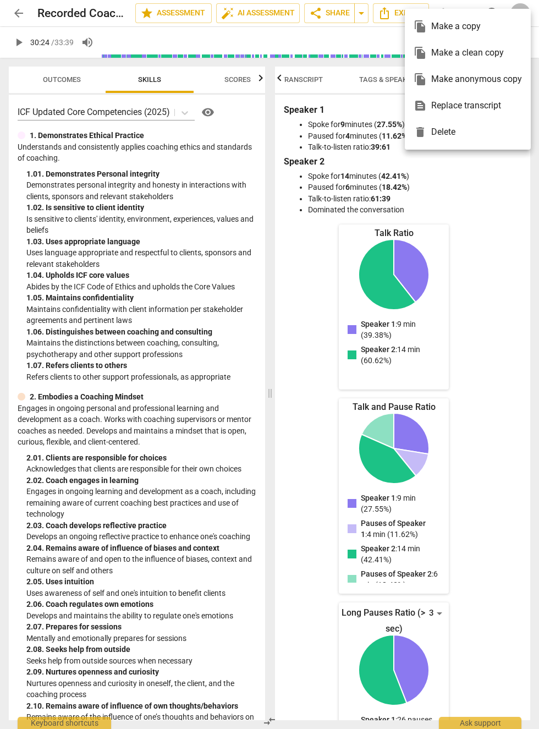
click at [487, 204] on div at bounding box center [269, 364] width 539 height 729
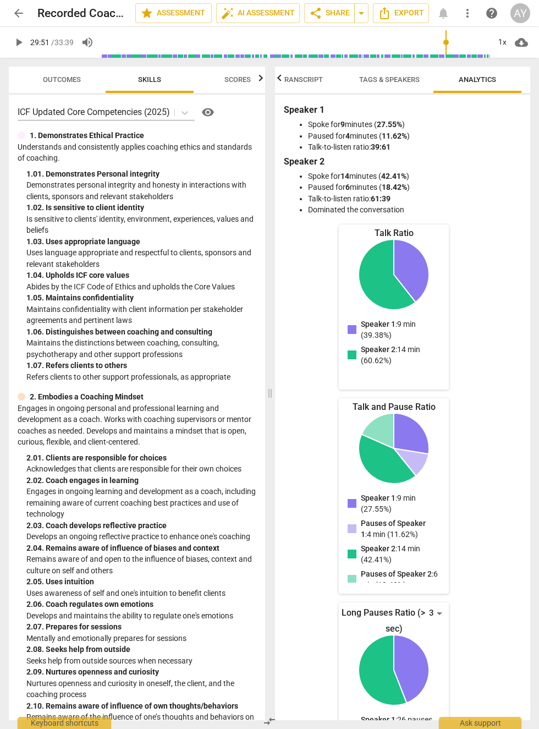
click at [445, 10] on div "arrow_back Recorded Coaching Session 4 edit star Assessment auto_fix_high AI As…" at bounding box center [270, 13] width 522 height 20
click at [450, 12] on div "arrow_back Recorded Coaching Session 4 edit star Assessment auto_fix_high AI As…" at bounding box center [270, 13] width 522 height 20
type input "1795"
click at [42, 74] on span "Outcomes" at bounding box center [62, 80] width 64 height 15
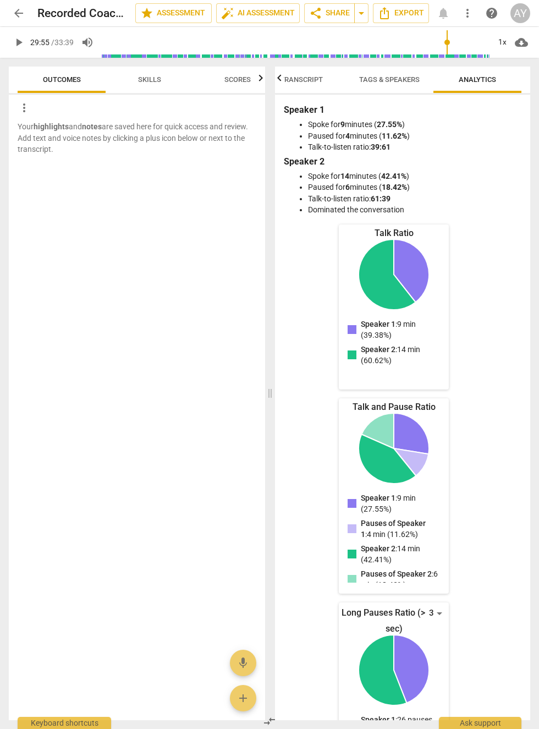
click at [263, 81] on icon "button" at bounding box center [260, 78] width 13 height 13
click at [326, 80] on span "Transcript" at bounding box center [325, 79] width 43 height 8
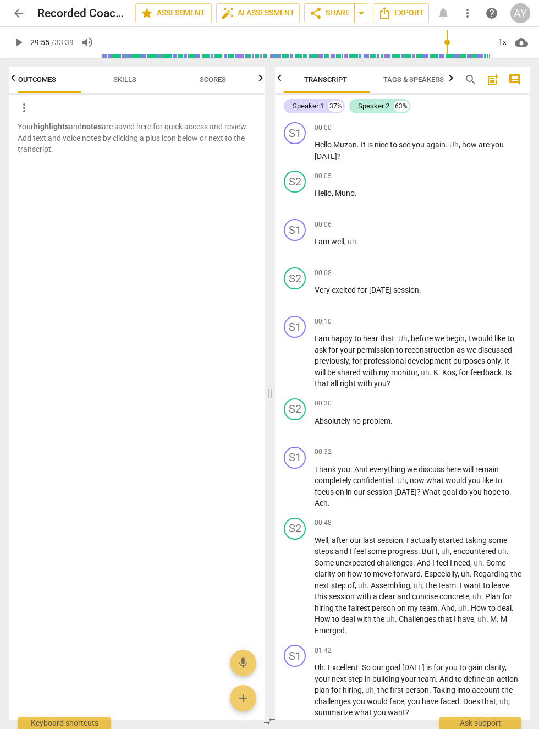
scroll to position [0, 0]
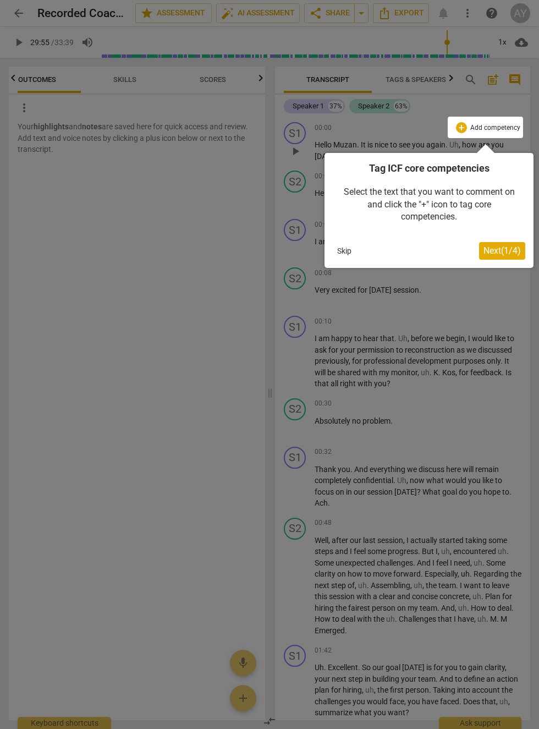
click at [511, 252] on span "Next ( 1 / 4 )" at bounding box center [502, 250] width 37 height 10
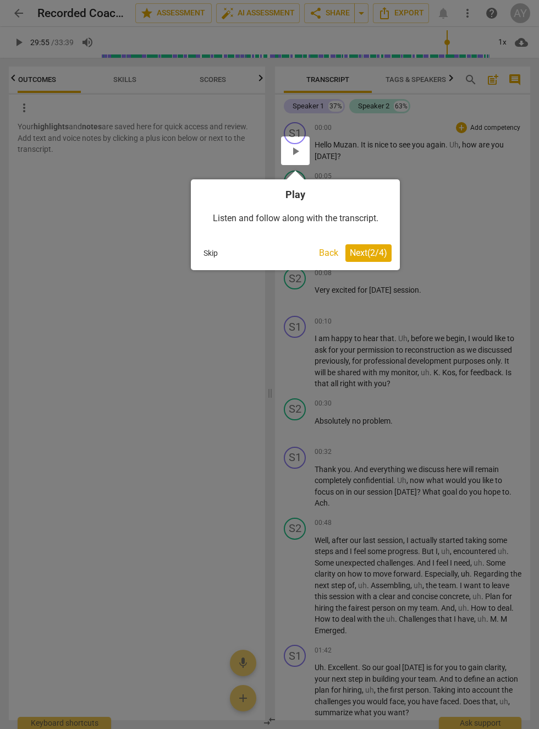
click at [375, 253] on span "Next ( 2 / 4 )" at bounding box center [368, 253] width 37 height 10
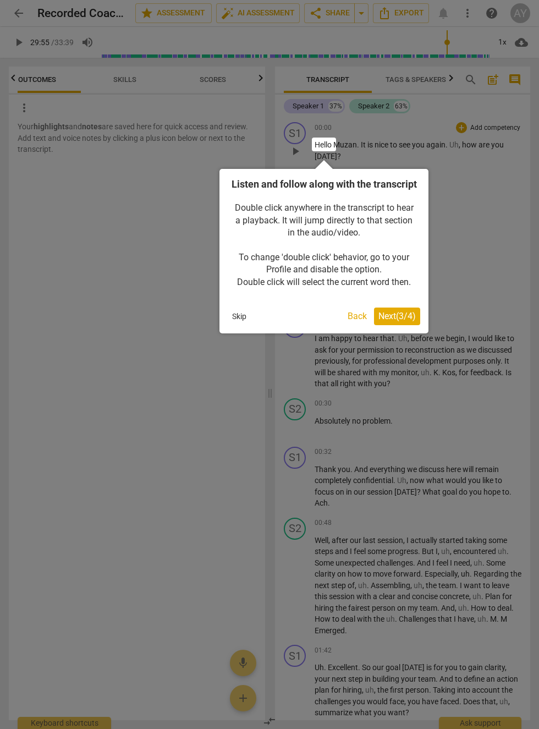
click at [405, 321] on span "Next ( 3 / 4 )" at bounding box center [397, 316] width 37 height 10
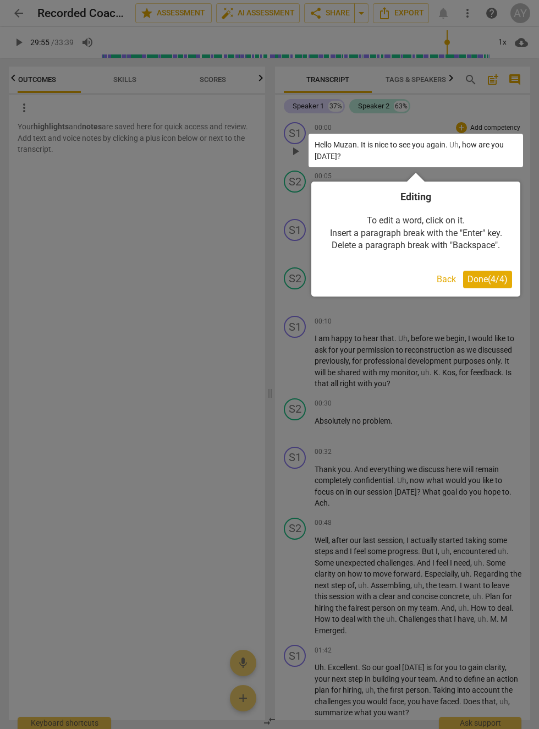
click at [494, 281] on span "Done ( 4 / 4 )" at bounding box center [488, 279] width 40 height 10
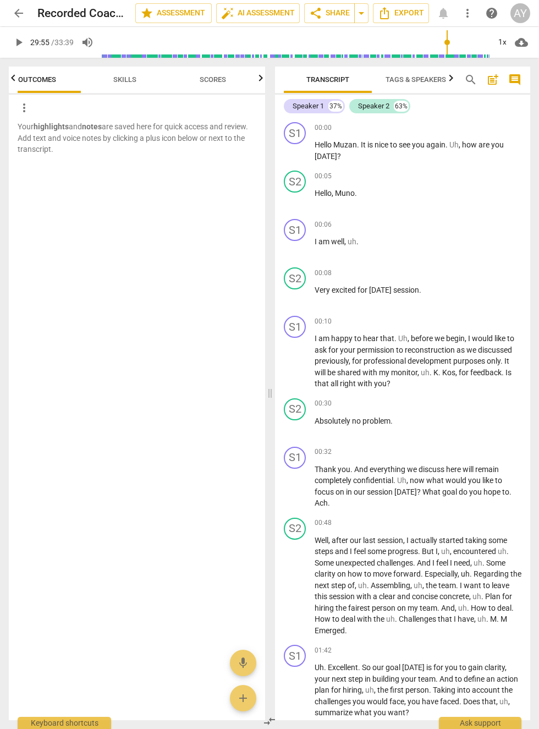
click at [270, 724] on span "compare_arrows" at bounding box center [269, 721] width 13 height 13
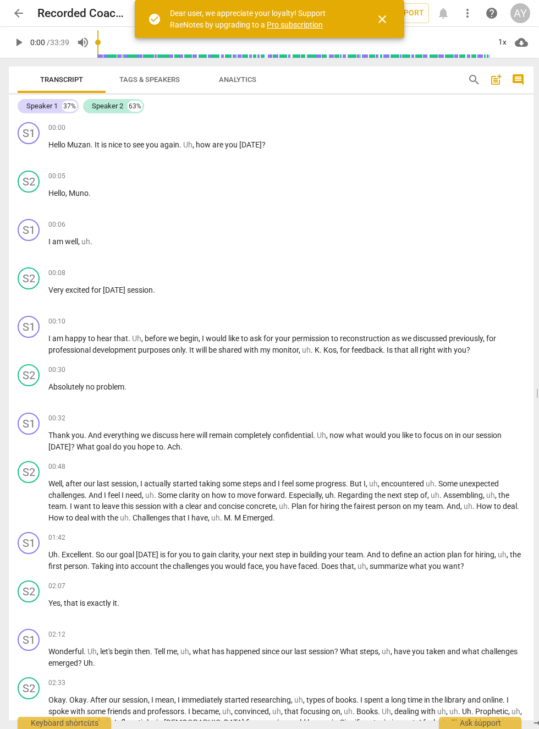
click at [386, 23] on span "close" at bounding box center [382, 19] width 13 height 13
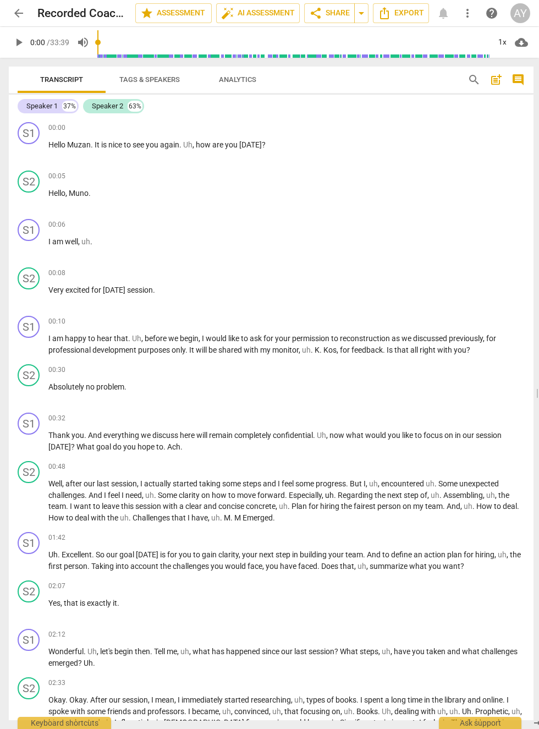
click at [128, 73] on span "Tags & Speakers" at bounding box center [149, 80] width 87 height 15
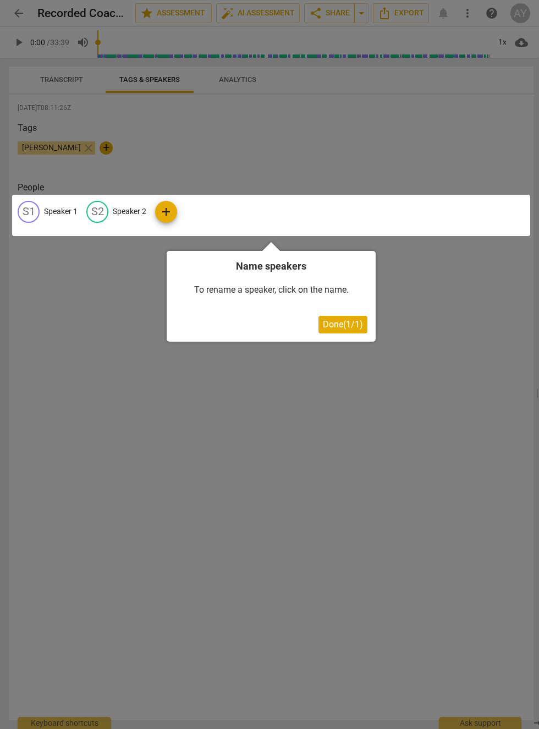
click at [348, 322] on span "Done ( 1 / 1 )" at bounding box center [343, 324] width 40 height 10
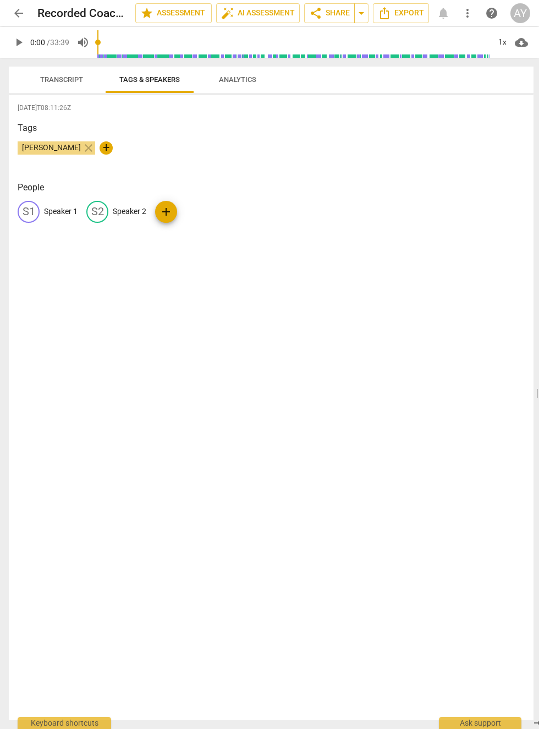
click at [64, 75] on span "Transcript" at bounding box center [61, 79] width 43 height 8
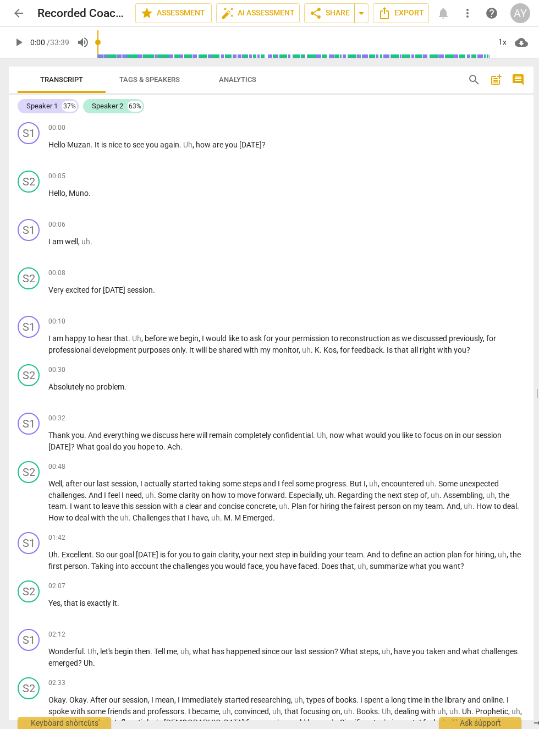
click at [126, 73] on span "Tags & Speakers" at bounding box center [149, 80] width 87 height 15
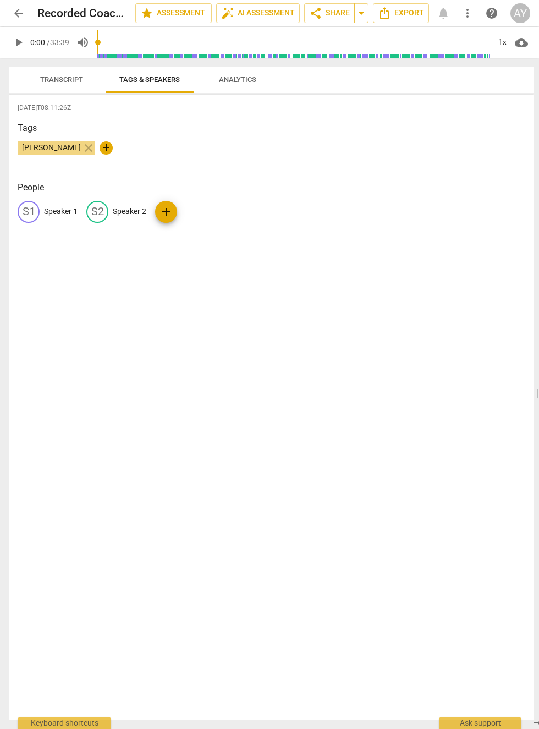
click at [30, 204] on div "S1" at bounding box center [29, 212] width 22 height 22
type input "Mona Elnair"
click at [214, 304] on div "2025-09-19T08:11:26Z Tags Amr Yahia close + People edit Mona Elnair delete S2 S…" at bounding box center [271, 408] width 525 height 626
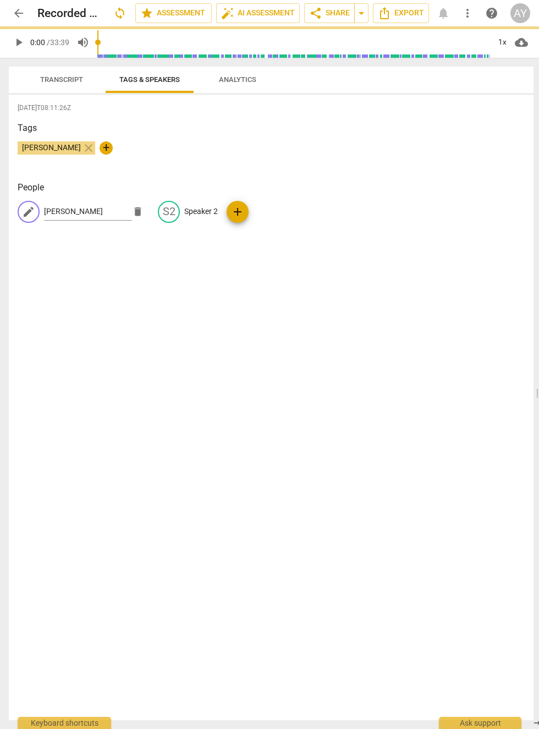
click at [202, 212] on p "Speaker 2" at bounding box center [201, 212] width 34 height 12
type input "SPEAKER 2"
type input "Mozn Ahmed"
click at [357, 337] on div "2025-09-19T08:11:26Z Tags Amr Yahia close + People ME Mona Elnair edit Mozn Ahm…" at bounding box center [271, 408] width 525 height 626
click at [90, 319] on div "2025-09-19T08:11:26Z Tags Amr Yahia close + People ME Mona Elnair edit Mozn Ahm…" at bounding box center [271, 408] width 525 height 626
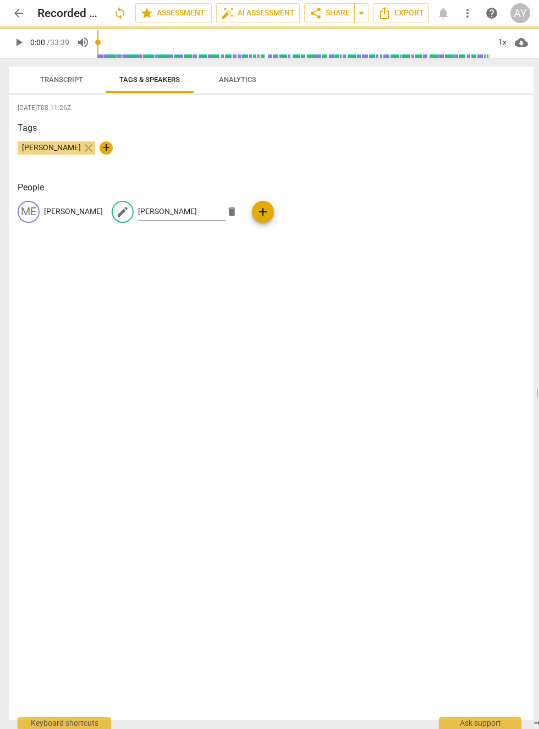
click at [80, 294] on div "2025-09-19T08:11:26Z Tags Amr Yahia close + People ME Mona Elnair edit Mozn Ahm…" at bounding box center [271, 408] width 525 height 626
click at [244, 83] on span "Analytics" at bounding box center [237, 79] width 37 height 8
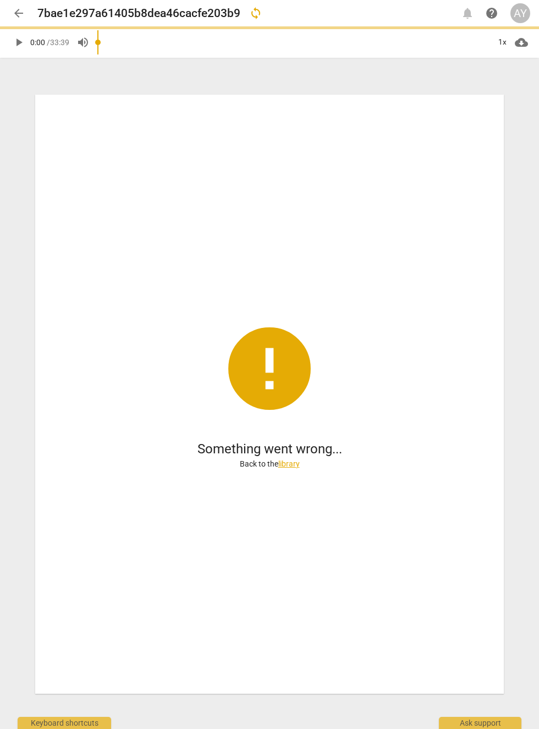
click at [15, 13] on span "arrow_back" at bounding box center [18, 13] width 13 height 13
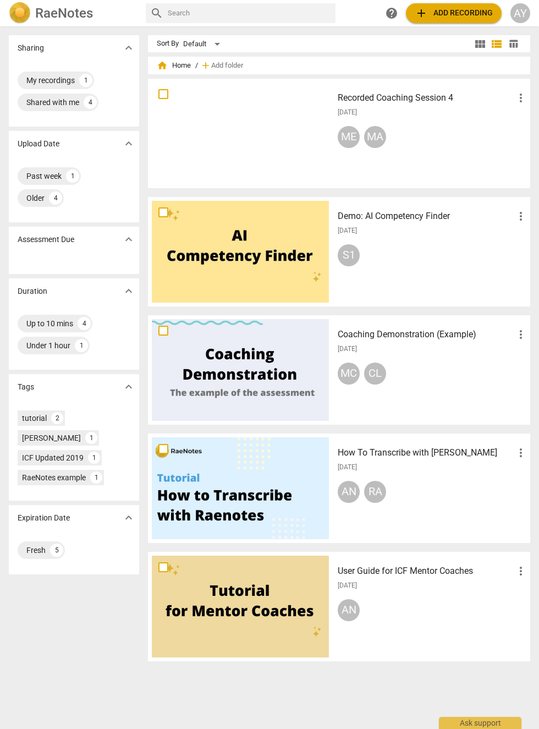
click at [438, 122] on div "Recorded Coaching Session 4 more_vert 2025-09-19 ME MA" at bounding box center [432, 134] width 207 height 102
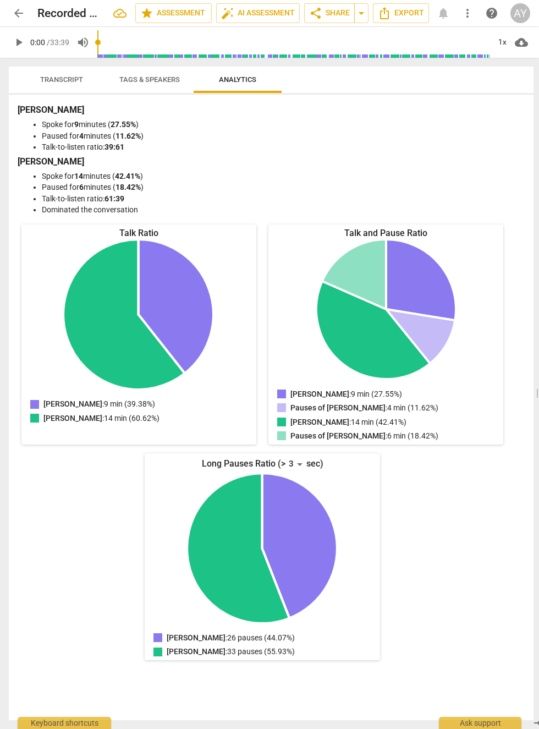
click at [125, 86] on span "Tags & Speakers" at bounding box center [149, 80] width 87 height 15
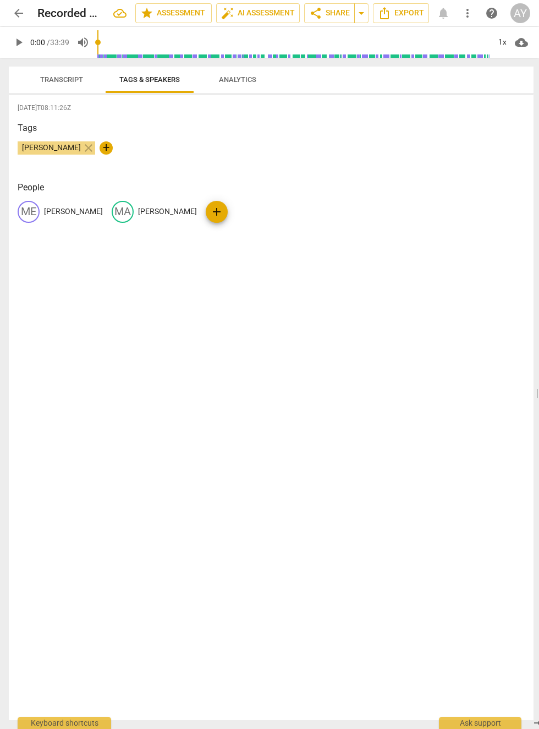
click at [47, 75] on span "Transcript" at bounding box center [61, 79] width 43 height 8
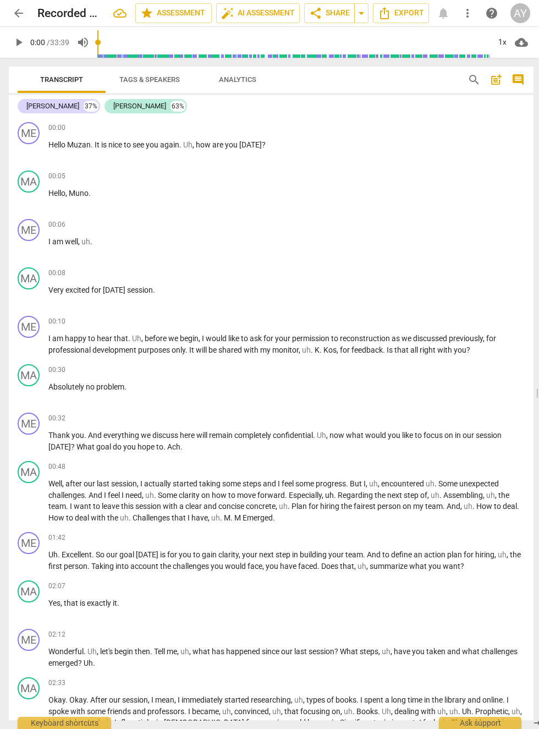
click at [269, 14] on span "auto_fix_high AI Assessment" at bounding box center [258, 13] width 74 height 13
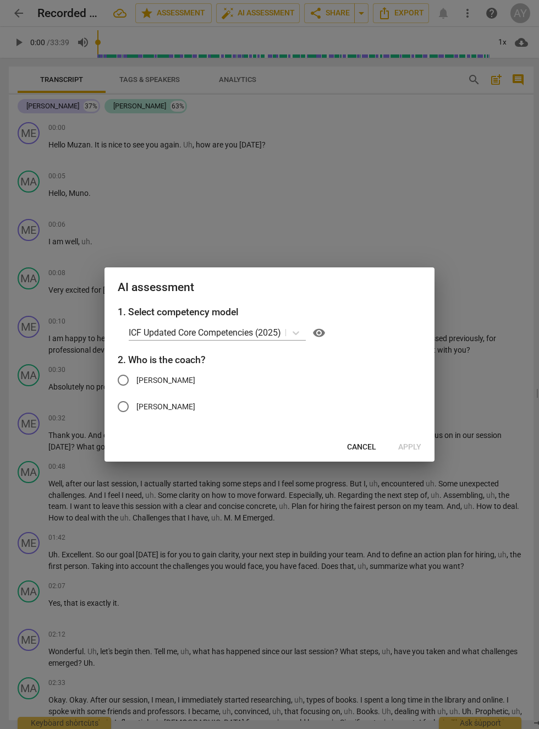
click at [165, 381] on span "Mona Elnair" at bounding box center [165, 381] width 59 height 12
click at [136, 381] on input "Mona Elnair" at bounding box center [123, 380] width 26 height 26
radio input "true"
click at [416, 447] on span "Apply" at bounding box center [409, 447] width 23 height 11
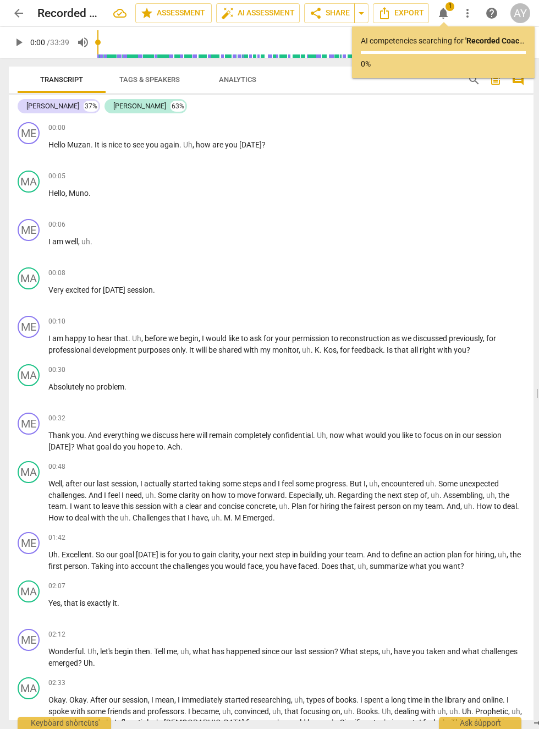
click at [151, 14] on span "star" at bounding box center [146, 13] width 13 height 13
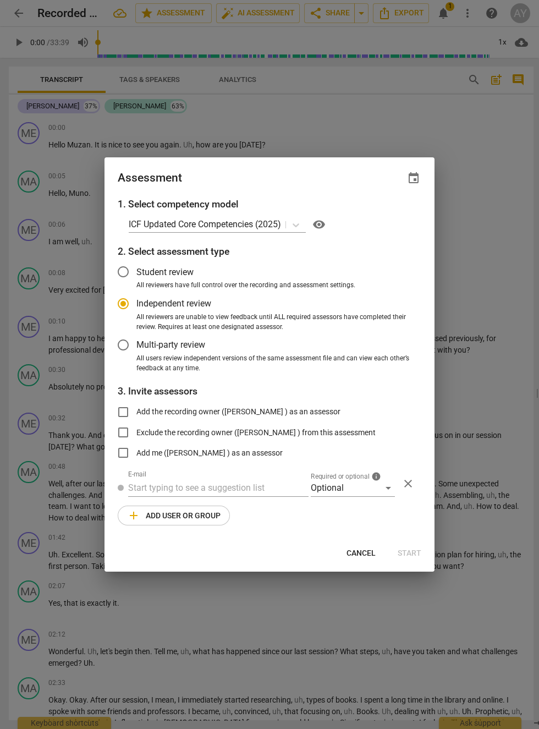
radio input "false"
click at [130, 270] on input "Student review" at bounding box center [123, 272] width 26 height 26
click at [130, 267] on input "Student review" at bounding box center [123, 272] width 26 height 26
click at [368, 554] on span "Cancel" at bounding box center [361, 553] width 29 height 11
radio input "false"
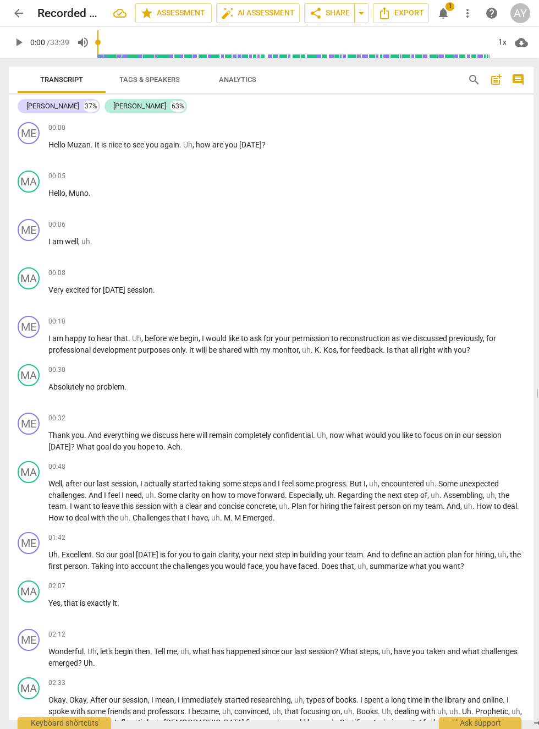
click at [365, 14] on span "arrow_drop_down" at bounding box center [361, 13] width 13 height 13
click at [340, 17] on span "share Share" at bounding box center [329, 13] width 41 height 13
click at [331, 18] on span "share Share" at bounding box center [329, 13] width 41 height 13
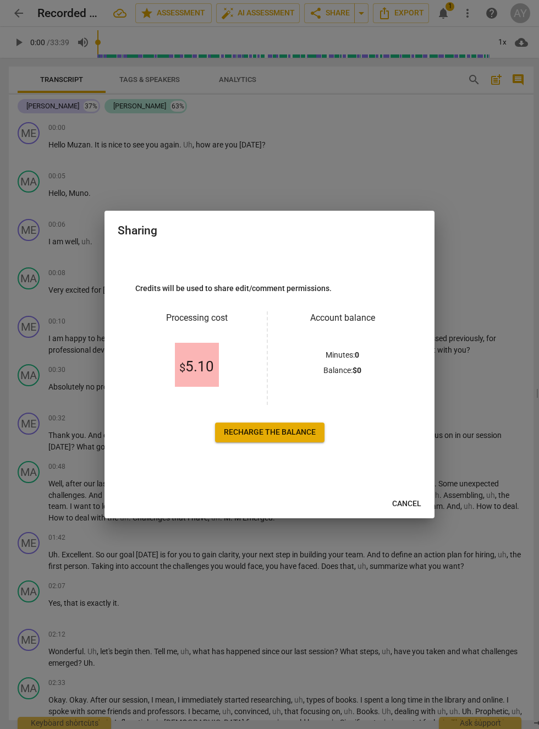
click at [407, 502] on span "Cancel" at bounding box center [406, 504] width 29 height 11
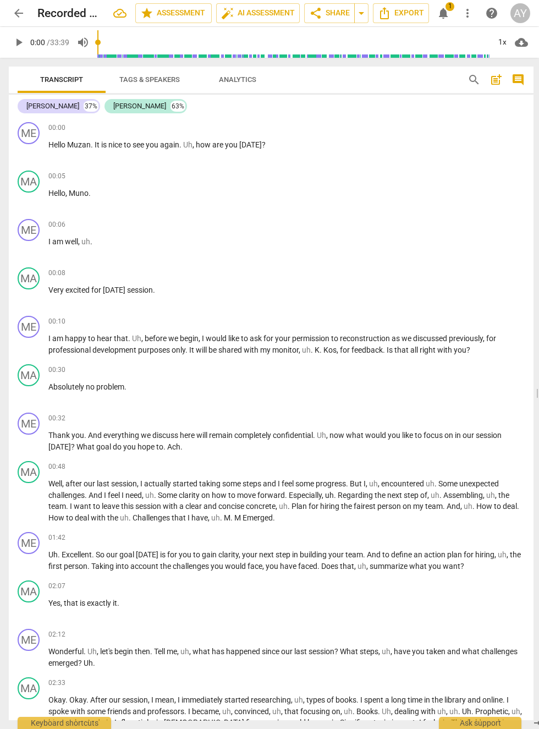
click at [403, 14] on span "Export" at bounding box center [401, 13] width 46 height 13
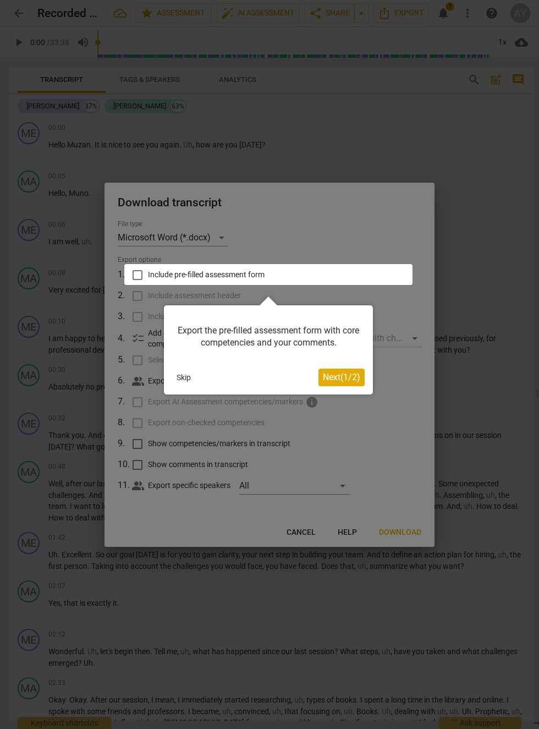
click at [354, 373] on span "Next ( 1 / 2 )" at bounding box center [341, 377] width 37 height 10
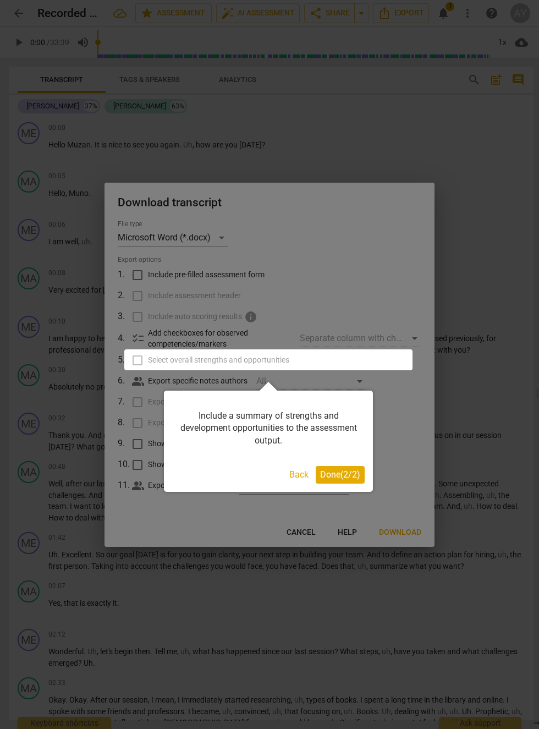
click at [356, 468] on button "Done ( 2 / 2 )" at bounding box center [340, 475] width 49 height 18
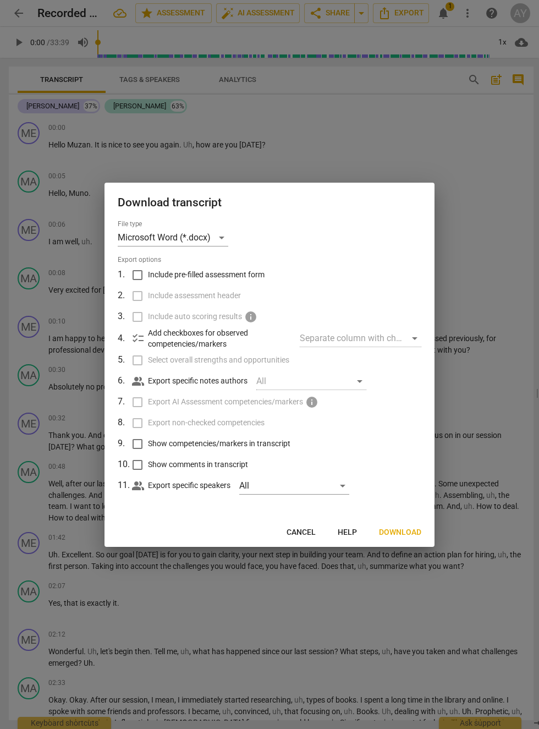
click at [249, 267] on label "Include pre-filled assessment form" at bounding box center [268, 275] width 288 height 21
click at [148, 267] on input "Include pre-filled assessment form" at bounding box center [137, 275] width 21 height 21
checkbox input "true"
click at [239, 289] on label "Include assessment header" at bounding box center [268, 296] width 288 height 21
click at [148, 289] on input "Include assessment header" at bounding box center [137, 296] width 21 height 21
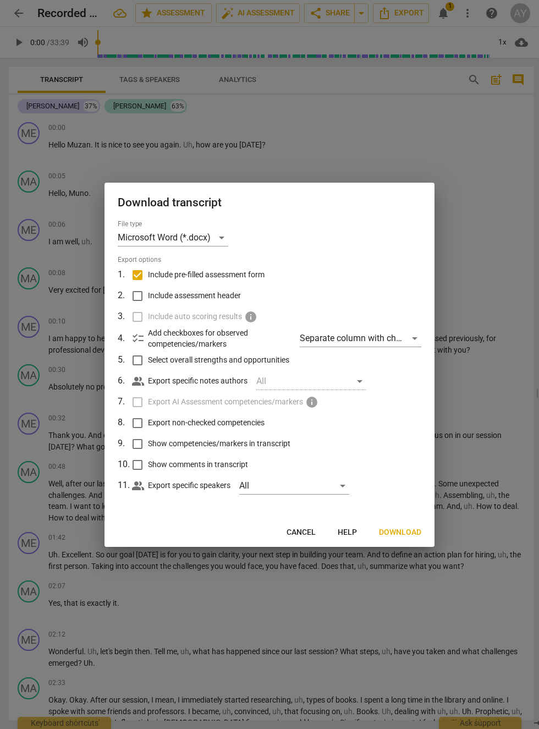
checkbox input "true"
click at [274, 357] on span "Select overall strengths and opportunities" at bounding box center [218, 360] width 141 height 12
click at [148, 357] on input "Select overall strengths and opportunities" at bounding box center [137, 360] width 21 height 21
checkbox input "true"
click at [261, 422] on span "Export non-checked competencies" at bounding box center [206, 423] width 117 height 12
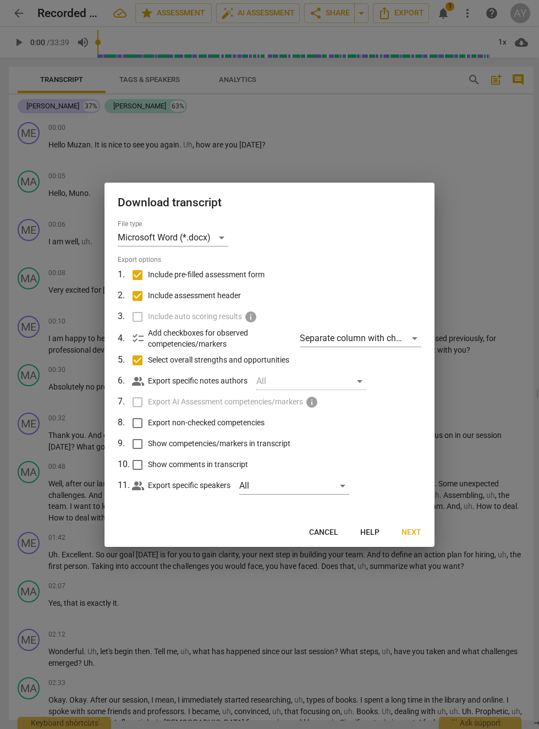
click at [148, 422] on input "Export non-checked competencies" at bounding box center [137, 423] width 21 height 21
checkbox input "true"
click at [277, 439] on span "Show competencies/markers in transcript" at bounding box center [219, 444] width 143 height 12
click at [148, 439] on input "Show competencies/markers in transcript" at bounding box center [137, 444] width 21 height 21
checkbox input "true"
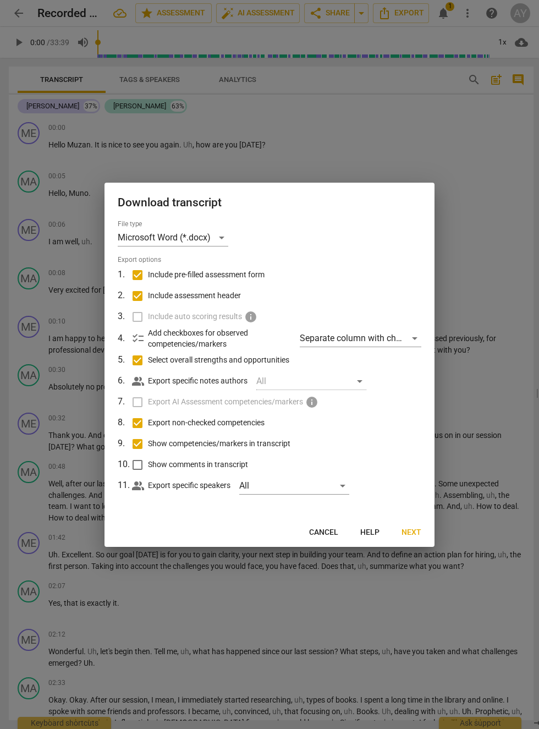
click at [234, 465] on span "Show comments in transcript" at bounding box center [198, 465] width 100 height 12
click at [148, 465] on input "Show comments in transcript" at bounding box center [137, 465] width 21 height 21
checkbox input "true"
click at [417, 530] on span "Next" at bounding box center [412, 532] width 20 height 11
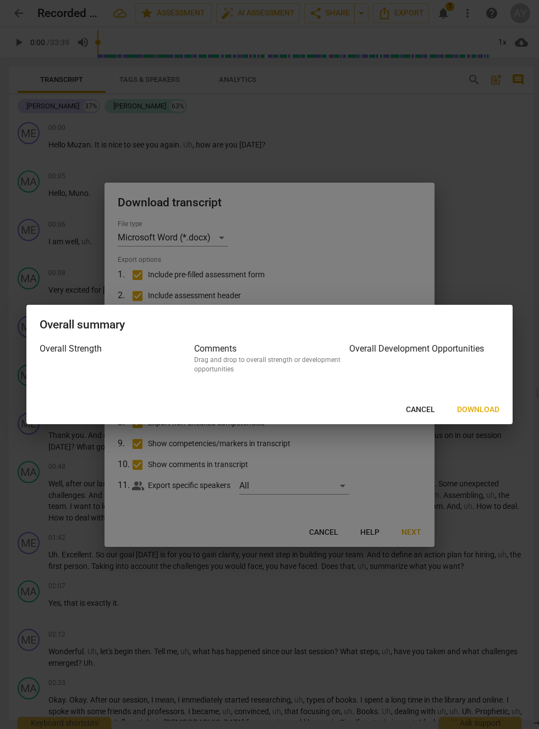
click at [420, 413] on span "Cancel" at bounding box center [420, 410] width 29 height 11
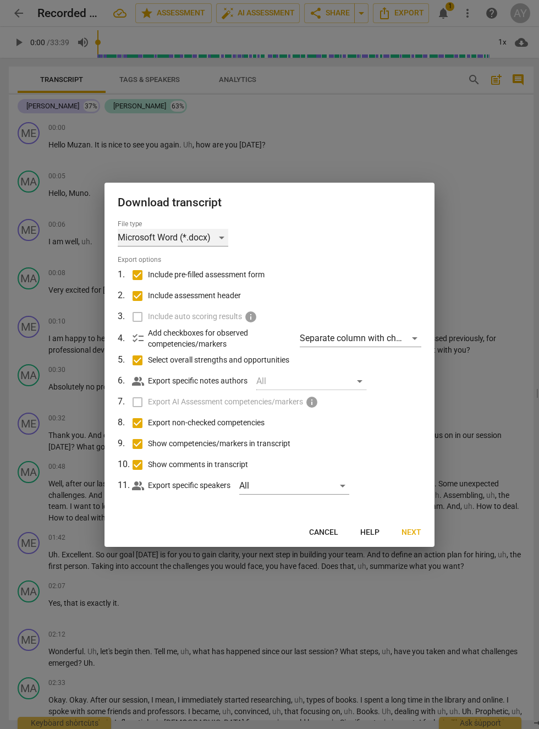
click at [204, 234] on div "Microsoft Word (*.docx)" at bounding box center [173, 238] width 111 height 18
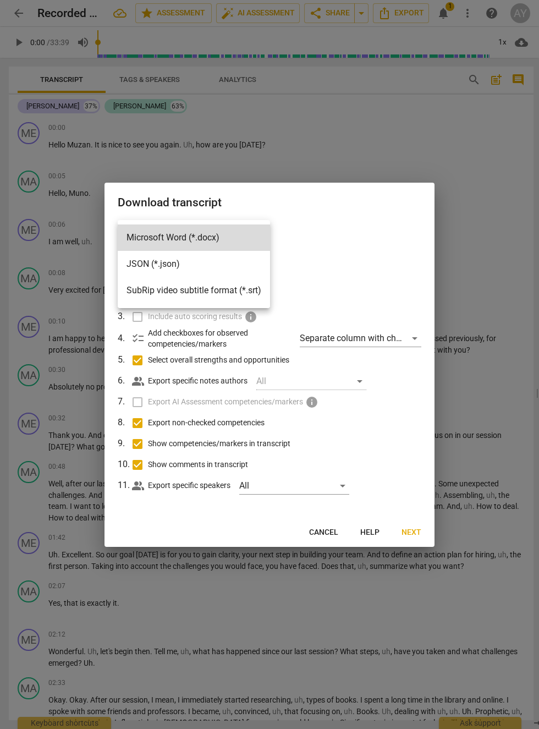
click at [352, 244] on div at bounding box center [269, 364] width 539 height 729
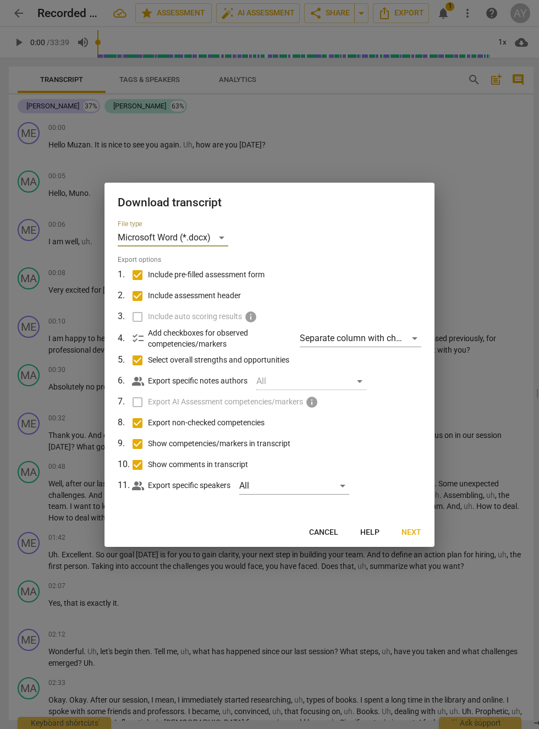
click at [332, 528] on span "Cancel" at bounding box center [323, 532] width 29 height 11
checkbox input "false"
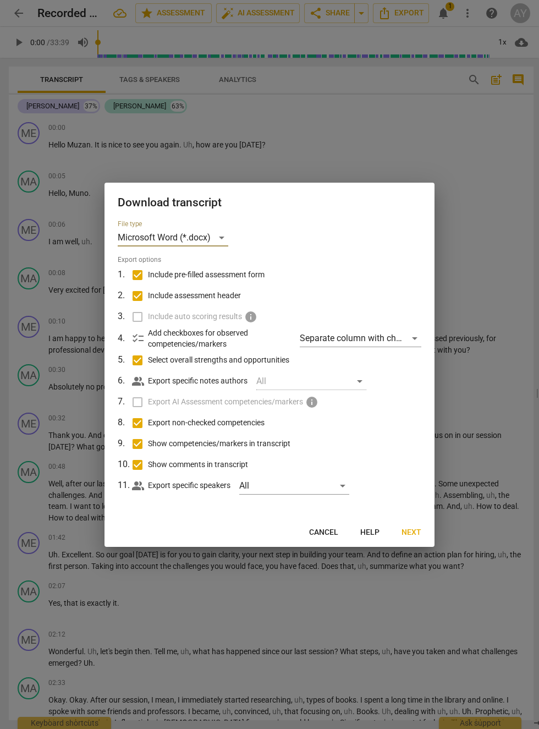
checkbox input "false"
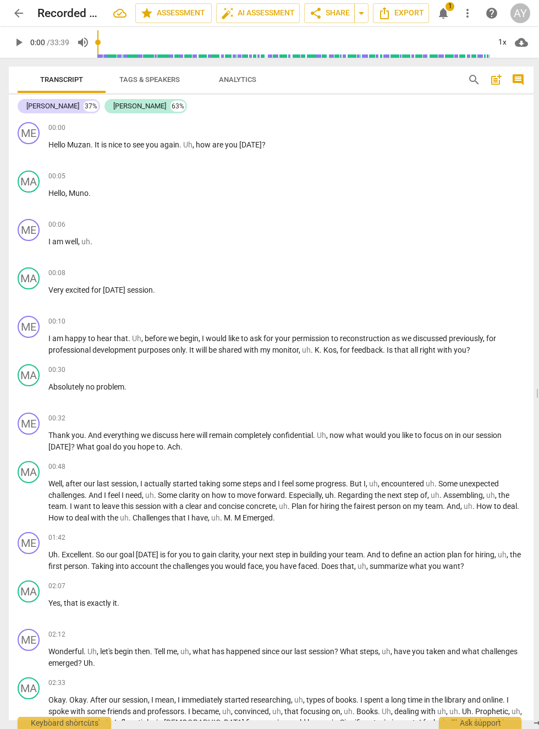
click at [449, 10] on span "1" at bounding box center [450, 6] width 9 height 9
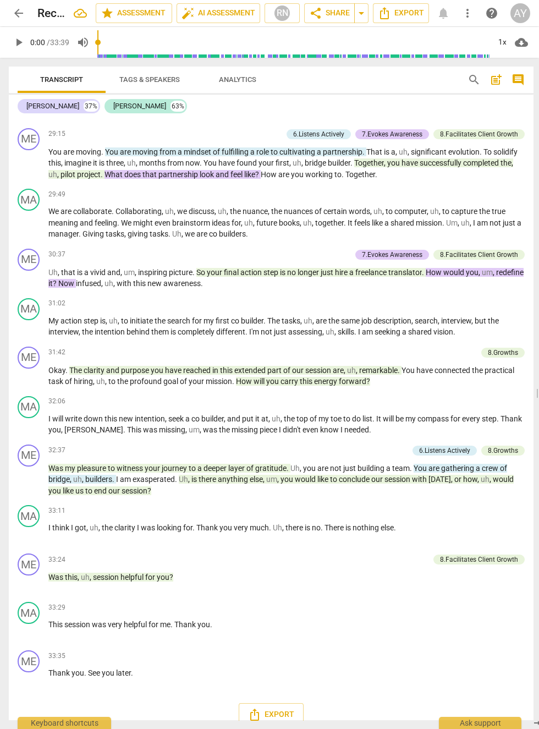
scroll to position [3597, 0]
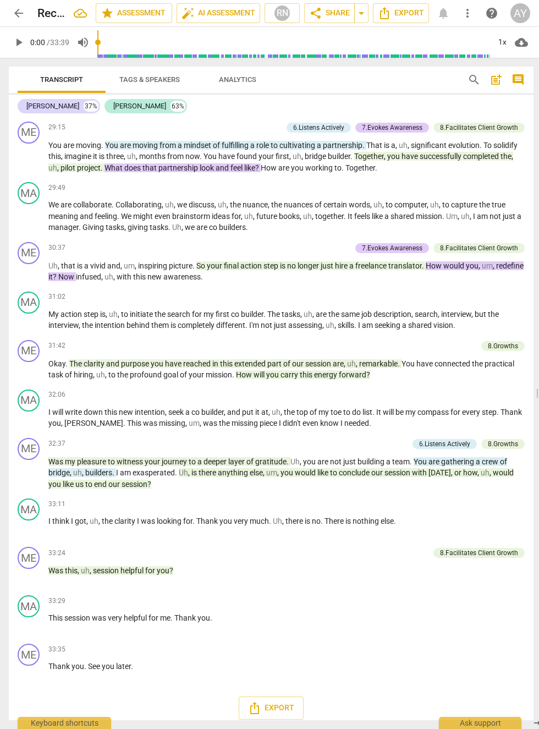
click at [285, 703] on span "Export" at bounding box center [271, 708] width 46 height 13
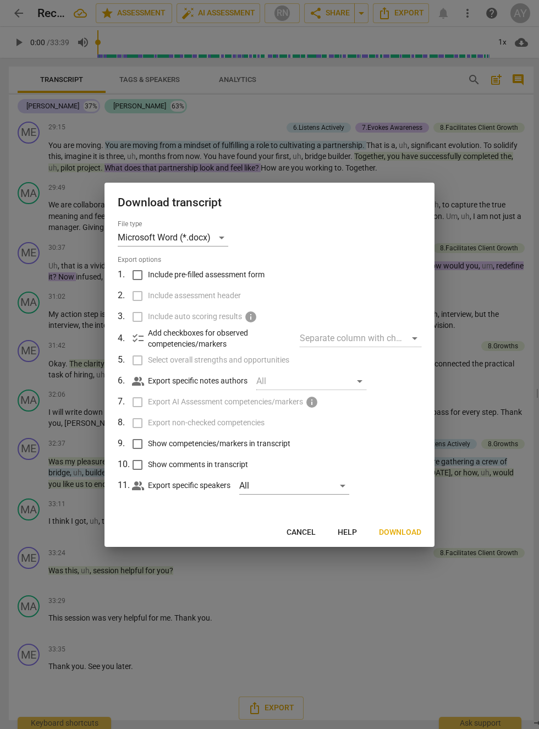
click at [240, 281] on label "Include pre-filled assessment form" at bounding box center [268, 275] width 288 height 21
click at [148, 281] on input "Include pre-filled assessment form" at bounding box center [137, 275] width 21 height 21
click at [258, 282] on label "Include pre-filled assessment form" at bounding box center [268, 275] width 288 height 21
click at [148, 282] on input "Include pre-filled assessment form" at bounding box center [137, 275] width 21 height 21
click at [255, 272] on span "Include pre-filled assessment form" at bounding box center [206, 275] width 117 height 12
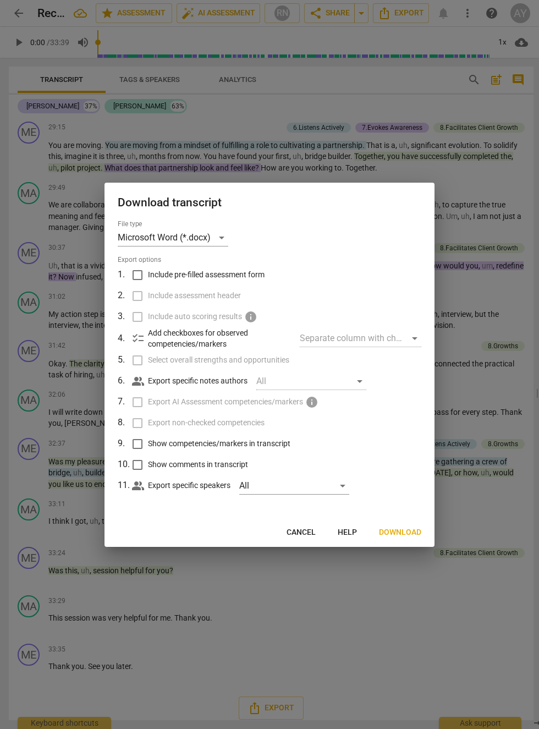
click at [148, 272] on input "Include pre-filled assessment form" at bounding box center [137, 275] width 21 height 21
checkbox input "true"
click at [232, 298] on span "Include assessment header" at bounding box center [194, 296] width 93 height 12
click at [148, 298] on input "Include assessment header" at bounding box center [137, 296] width 21 height 21
checkbox input "true"
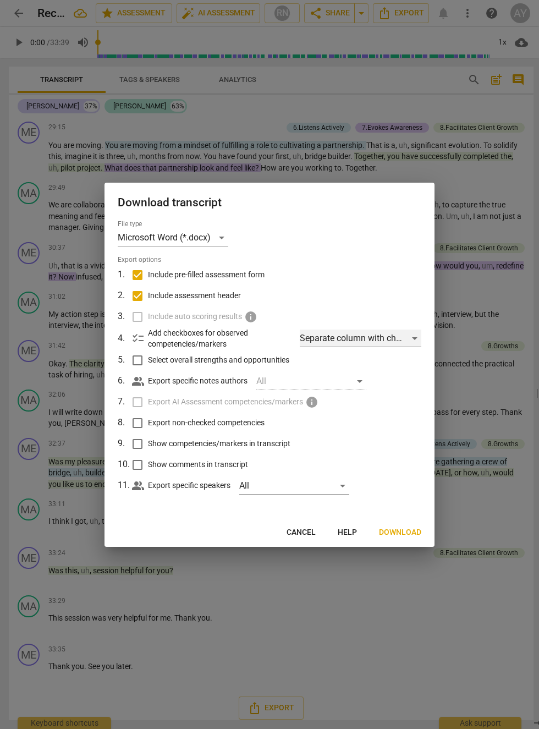
click at [389, 340] on div "Separate column with check marks" at bounding box center [361, 339] width 122 height 18
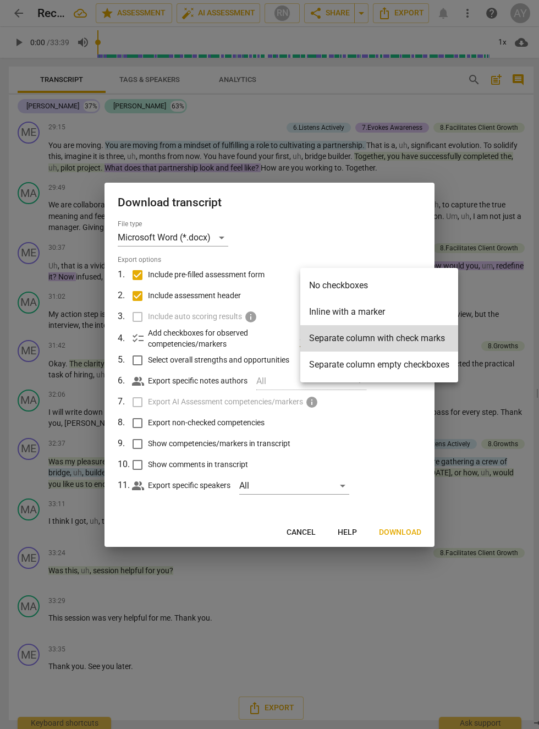
click at [387, 212] on div at bounding box center [269, 364] width 539 height 729
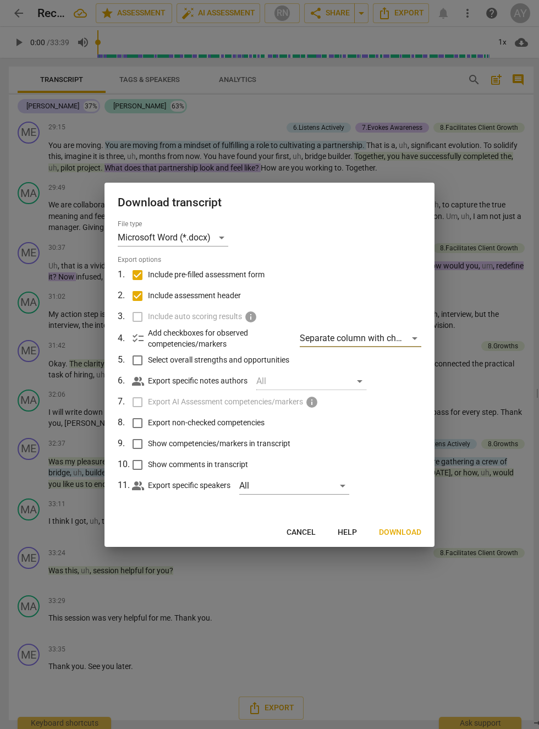
click at [260, 364] on span "Select overall strengths and opportunities" at bounding box center [218, 360] width 141 height 12
click at [148, 364] on input "Select overall strengths and opportunities" at bounding box center [137, 360] width 21 height 21
checkbox input "true"
click at [358, 384] on div "All" at bounding box center [311, 382] width 110 height 18
click at [245, 416] on label "Export non-checked competencies" at bounding box center [268, 423] width 288 height 21
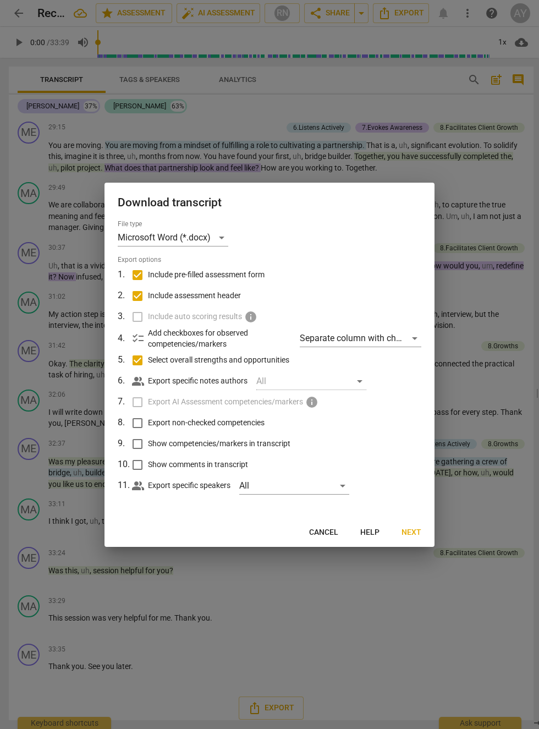
click at [148, 416] on input "Export non-checked competencies" at bounding box center [137, 423] width 21 height 21
checkbox input "true"
click at [277, 450] on label "Show competencies/markers in transcript" at bounding box center [268, 444] width 288 height 21
click at [148, 450] on input "Show competencies/markers in transcript" at bounding box center [137, 444] width 21 height 21
checkbox input "true"
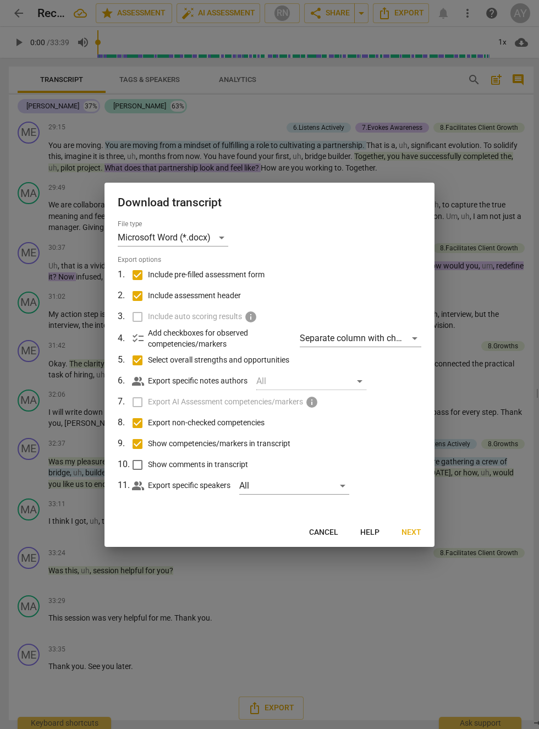
click at [237, 466] on span "Show comments in transcript" at bounding box center [198, 465] width 100 height 12
click at [148, 466] on input "Show comments in transcript" at bounding box center [137, 465] width 21 height 21
checkbox input "true"
click at [343, 489] on div "All" at bounding box center [294, 486] width 110 height 18
click at [391, 482] on div at bounding box center [269, 364] width 539 height 729
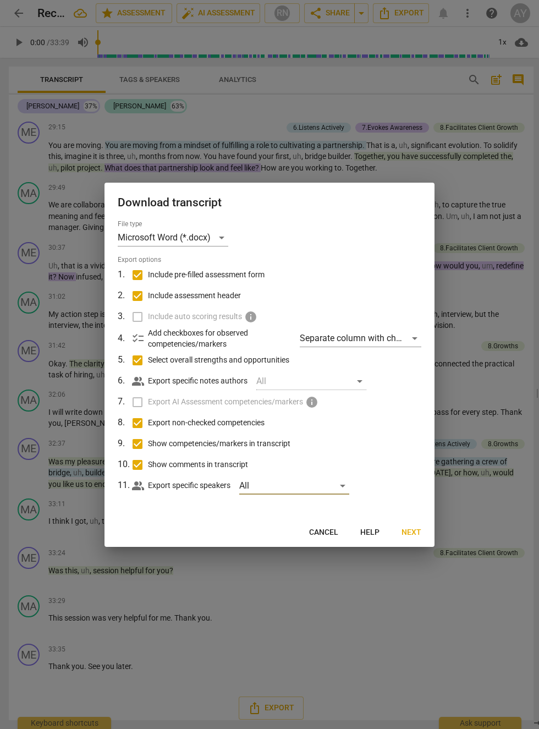
click at [412, 532] on span "Next" at bounding box center [412, 532] width 20 height 11
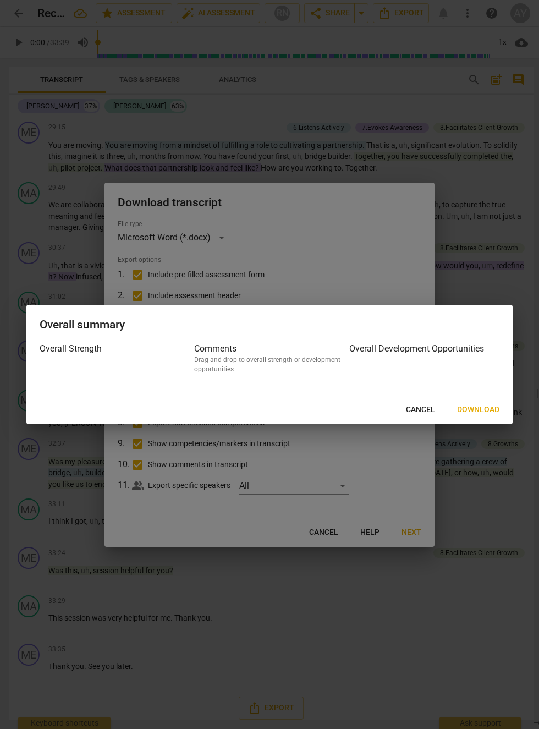
click at [489, 409] on span "Download" at bounding box center [478, 410] width 42 height 11
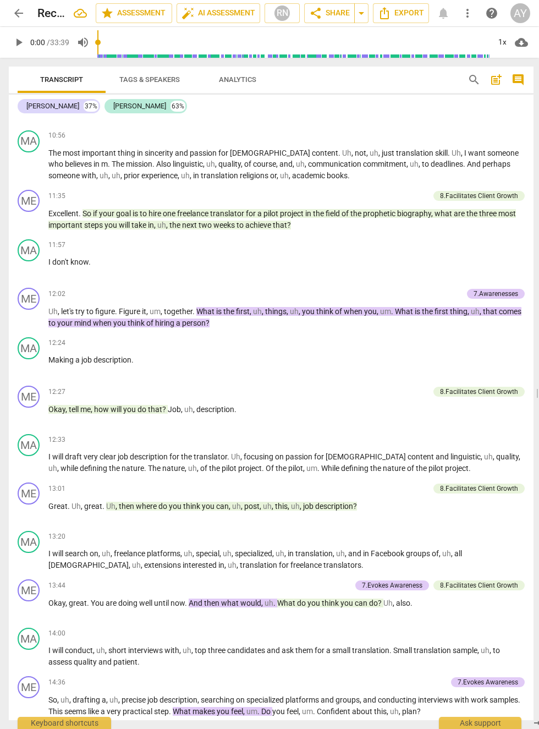
scroll to position [1198, 0]
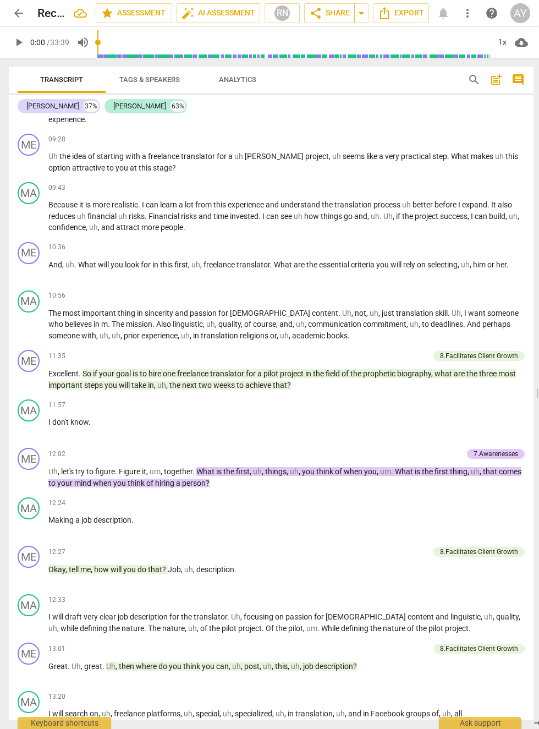
click at [167, 78] on span "Tags & Speakers" at bounding box center [149, 79] width 61 height 8
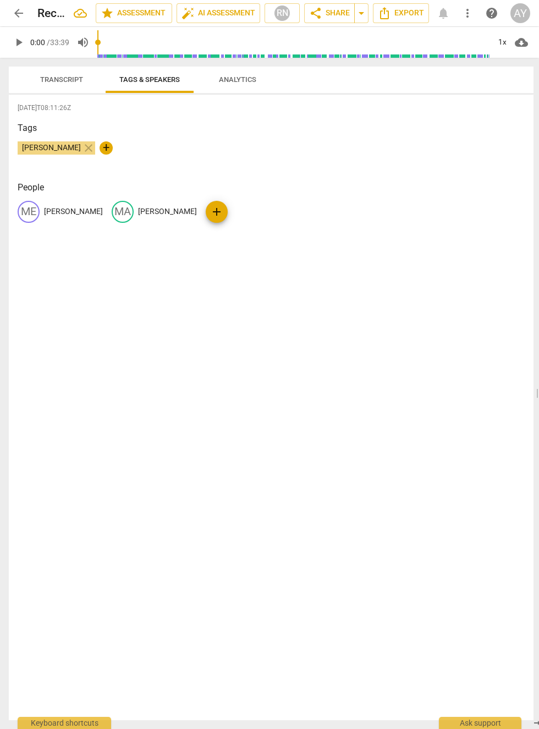
click at [167, 80] on span "Tags & Speakers" at bounding box center [149, 79] width 61 height 8
click at [245, 80] on span "Analytics" at bounding box center [237, 79] width 37 height 8
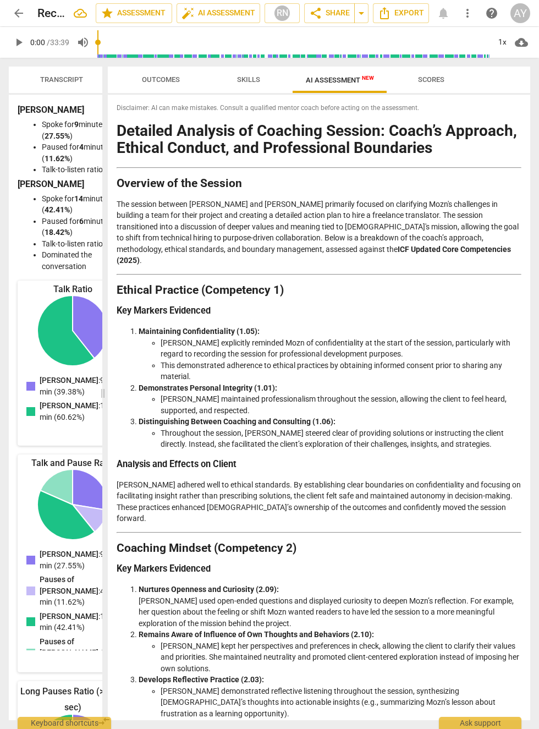
scroll to position [0, 0]
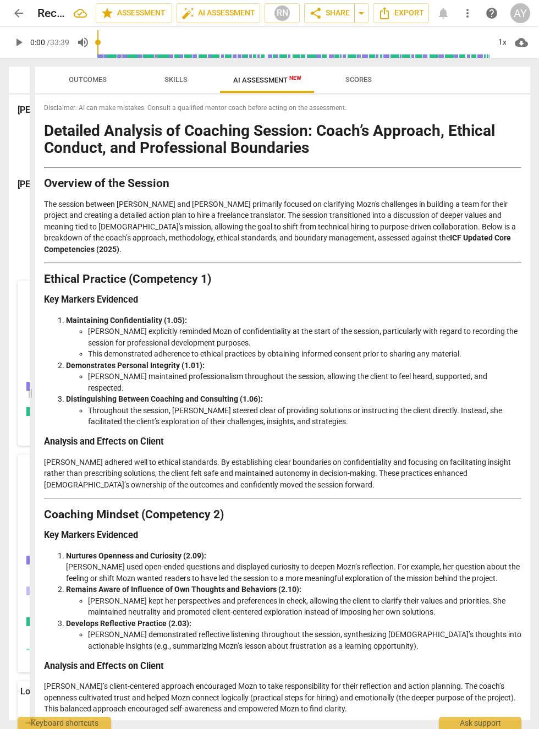
click at [77, 82] on span "Outcomes" at bounding box center [88, 79] width 38 height 8
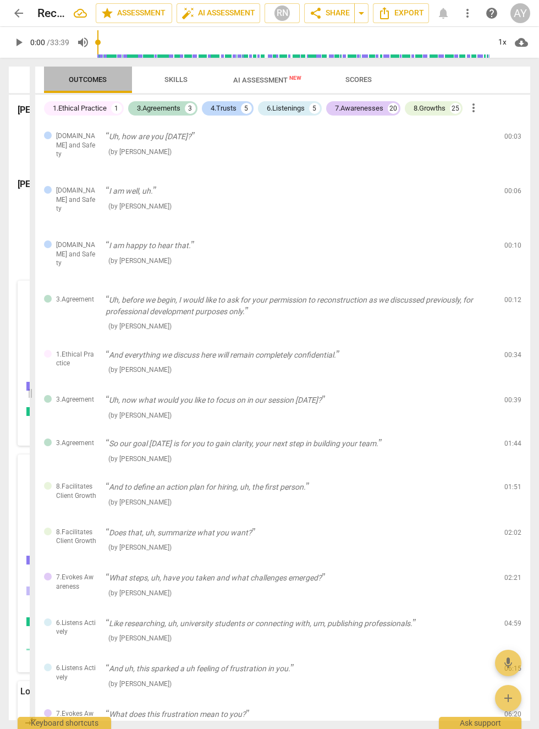
click at [71, 74] on span "Outcomes" at bounding box center [88, 80] width 64 height 15
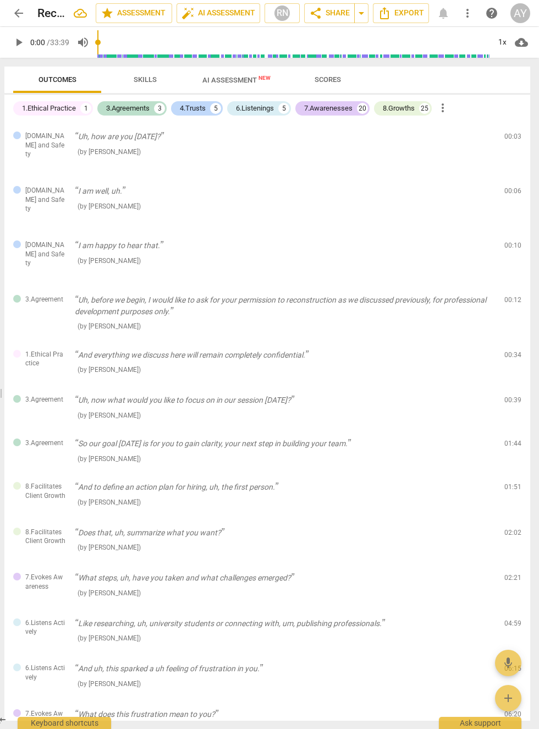
click at [135, 81] on span "Skills" at bounding box center [145, 79] width 23 height 8
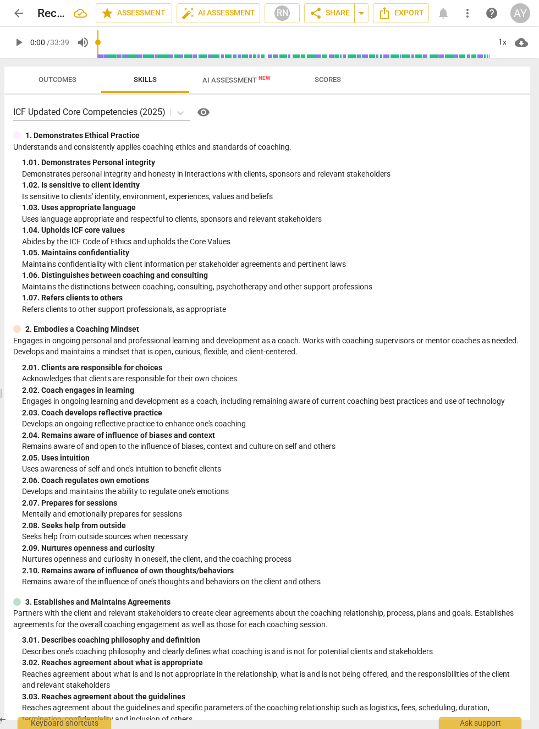
click at [260, 79] on span "New" at bounding box center [265, 78] width 12 height 6
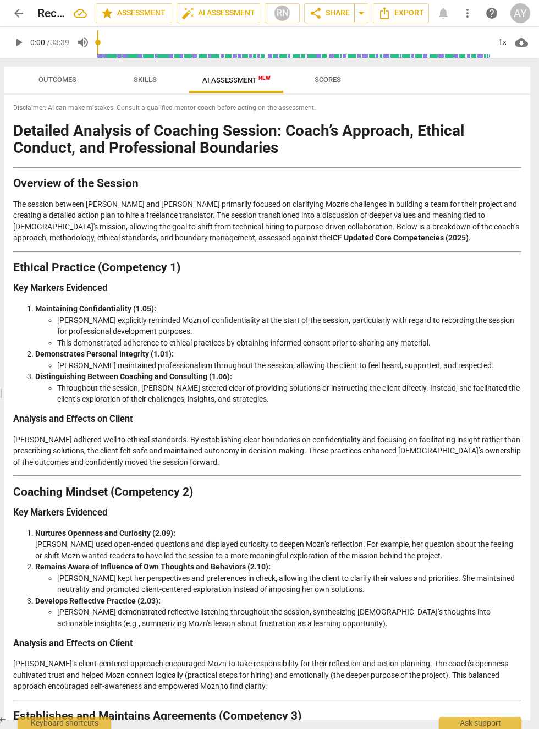
click at [332, 71] on button "Scores" at bounding box center [328, 80] width 88 height 26
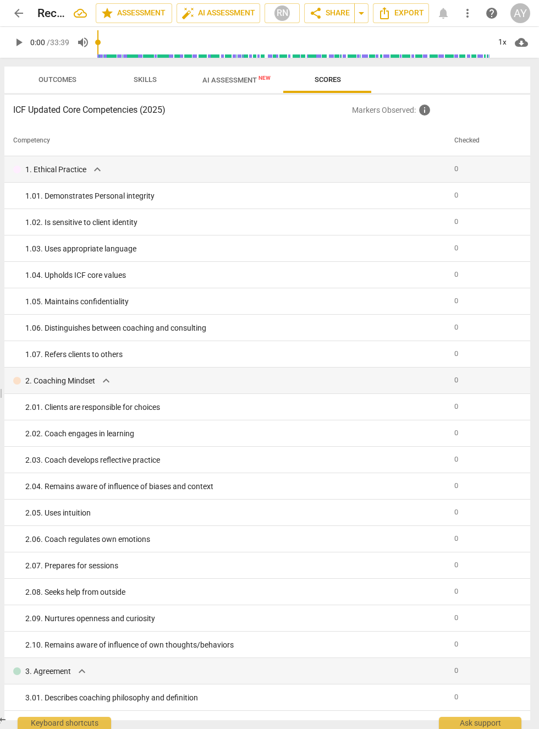
click at [39, 75] on span "Outcomes" at bounding box center [58, 79] width 38 height 8
